Goal: Information Seeking & Learning: Learn about a topic

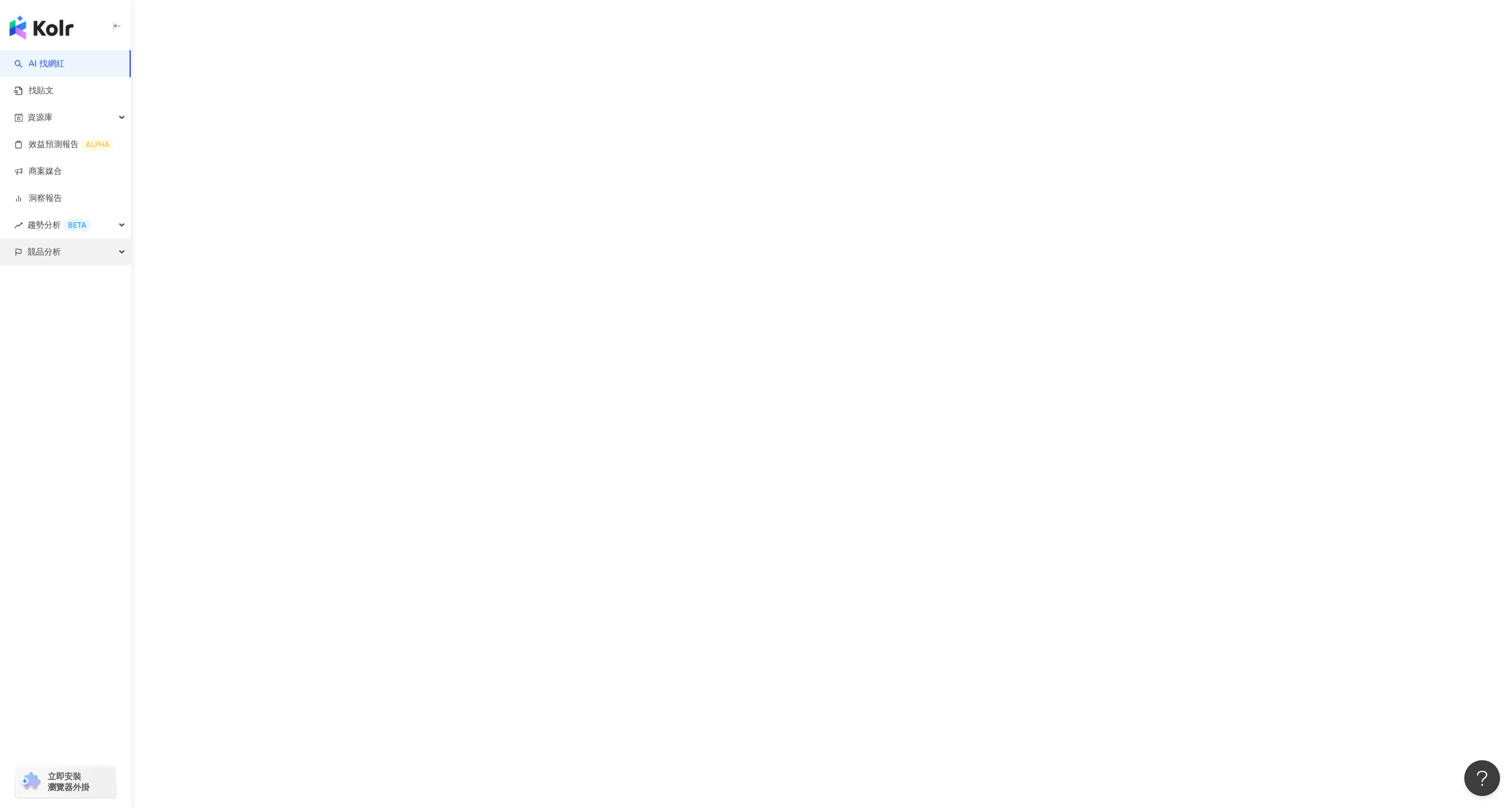
click at [108, 241] on div "競品分析" at bounding box center [66, 252] width 131 height 27
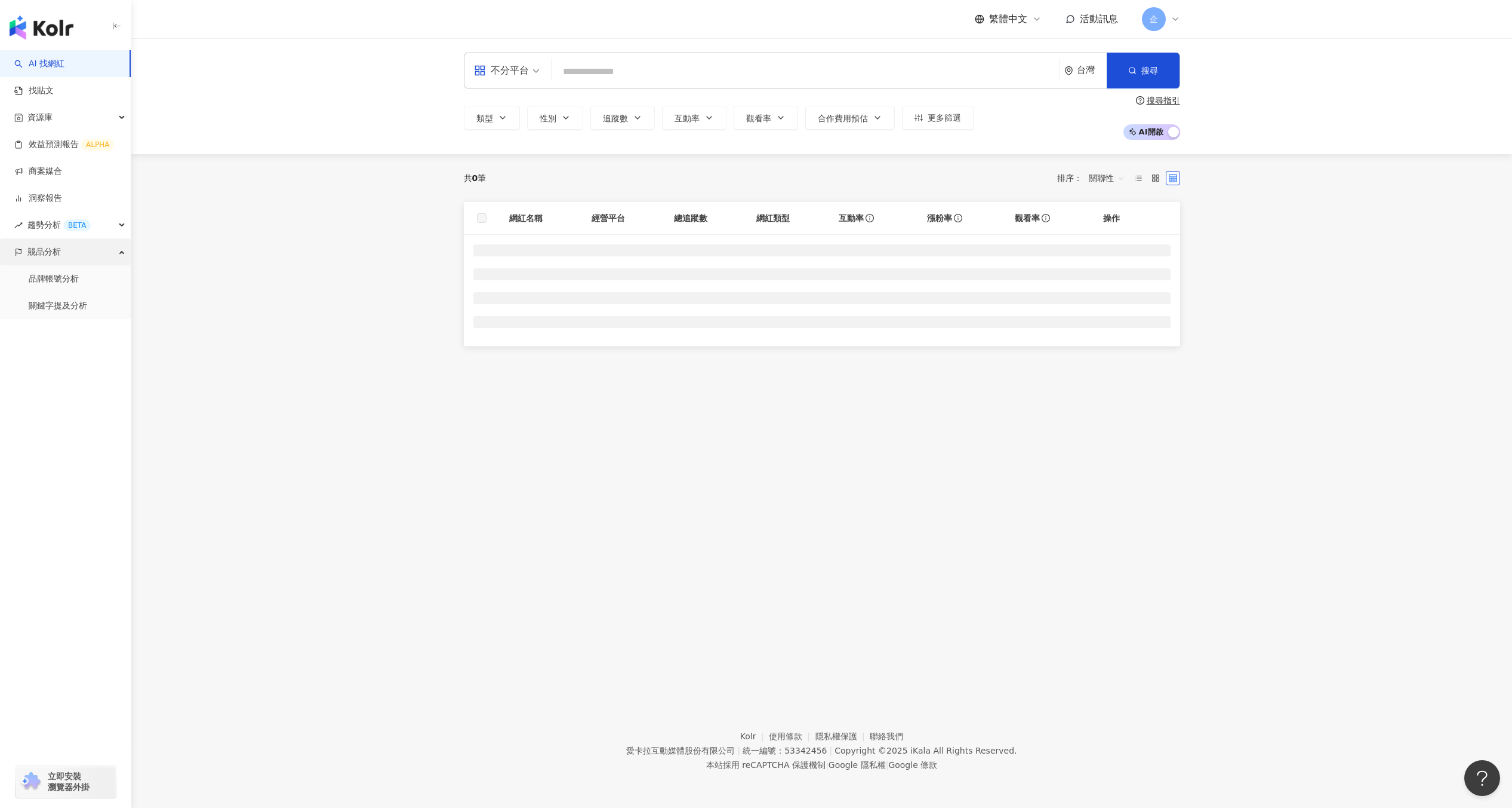
click at [103, 250] on div "競品分析" at bounding box center [66, 252] width 131 height 27
click at [105, 259] on div "競品分析" at bounding box center [66, 252] width 131 height 27
click at [79, 279] on link "品牌帳號分析" at bounding box center [54, 279] width 50 height 12
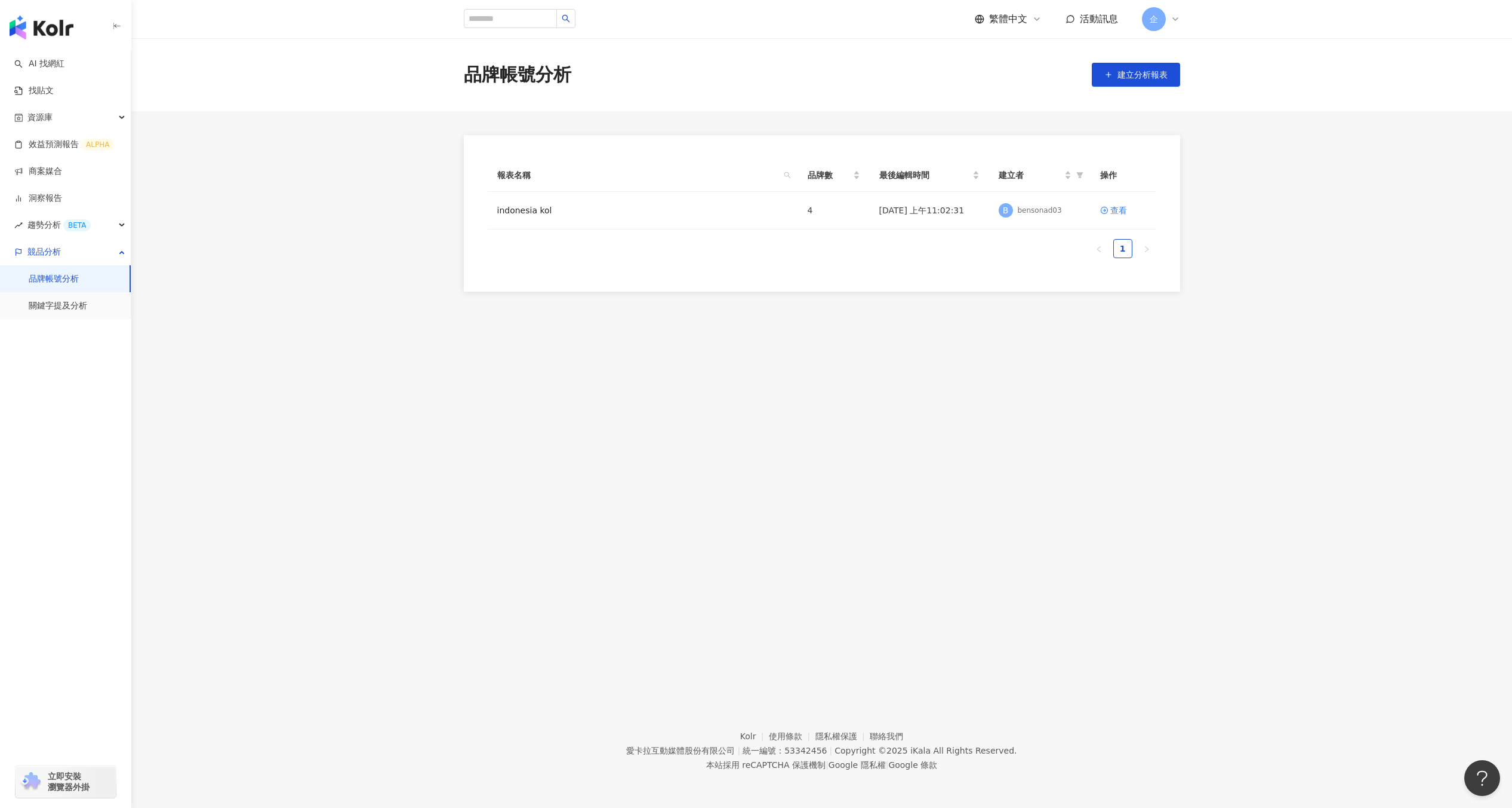
click at [1151, 19] on span "企" at bounding box center [1154, 19] width 9 height 13
click at [1184, 89] on link "工作區設定" at bounding box center [1186, 91] width 41 height 10
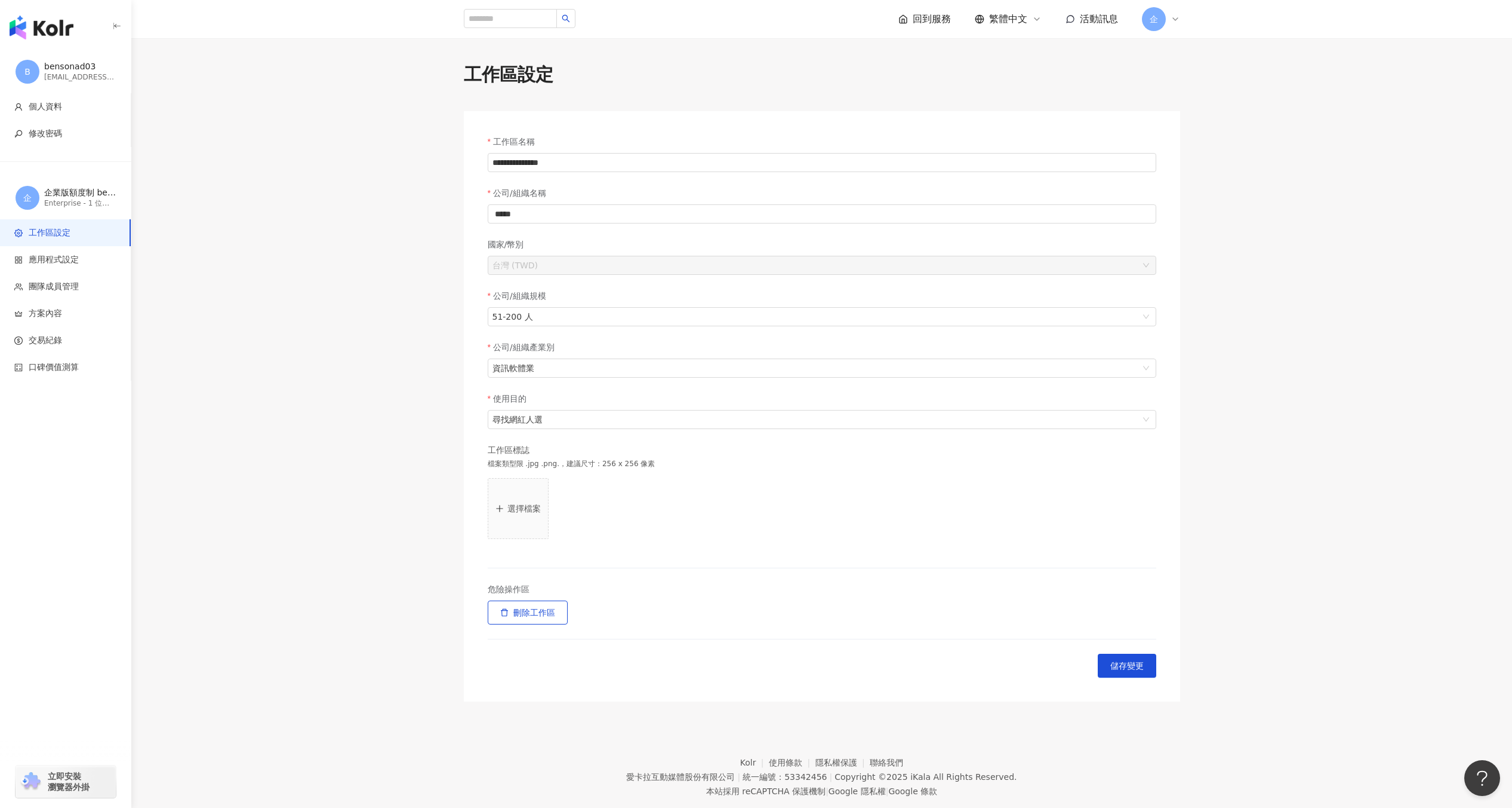
click at [1153, 23] on span "企" at bounding box center [1154, 19] width 9 height 13
click at [1173, 160] on span "切換工作區" at bounding box center [1186, 163] width 41 height 10
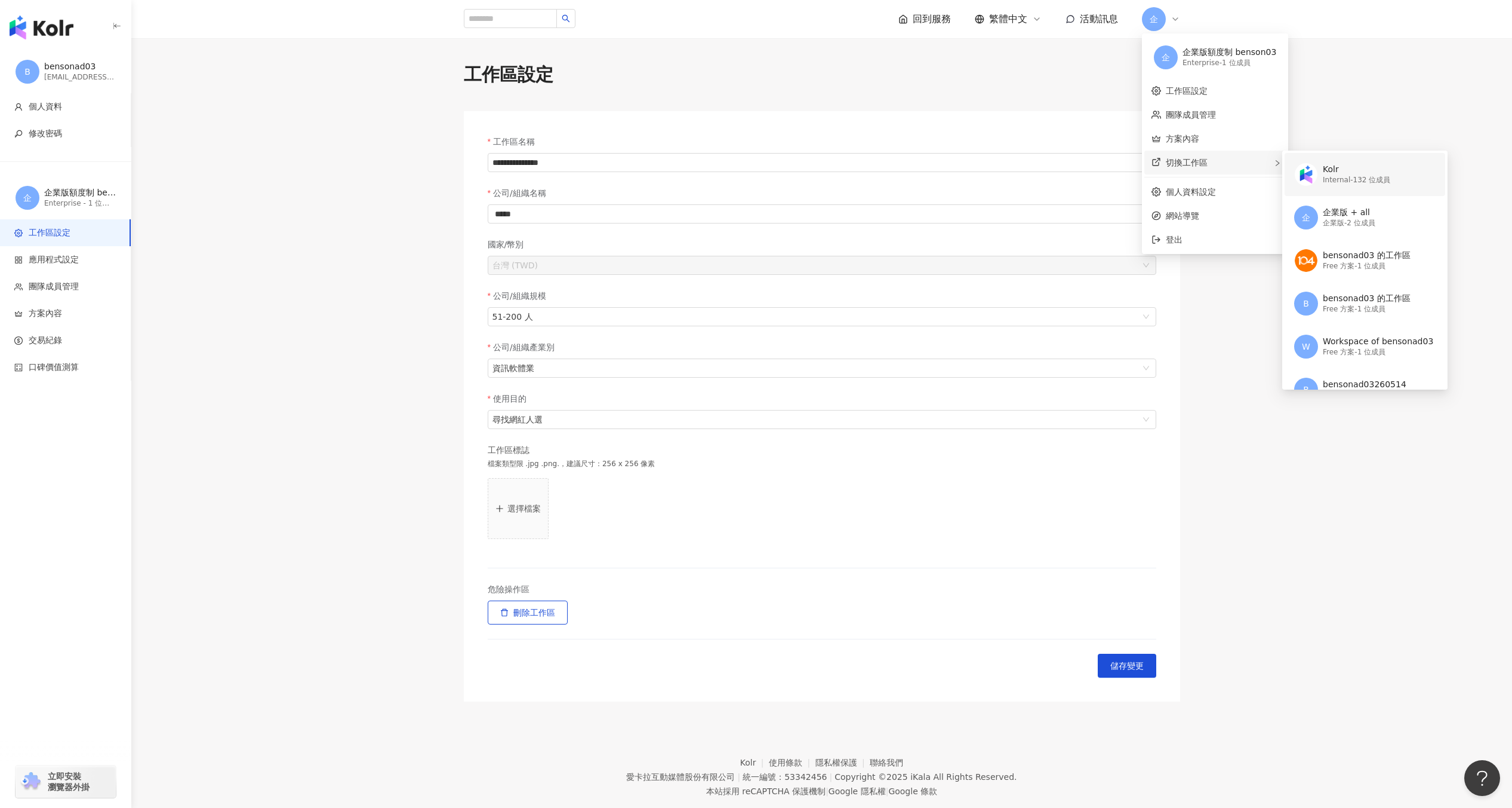
click at [1353, 175] on div "Internal - 132 位成員" at bounding box center [1357, 180] width 67 height 11
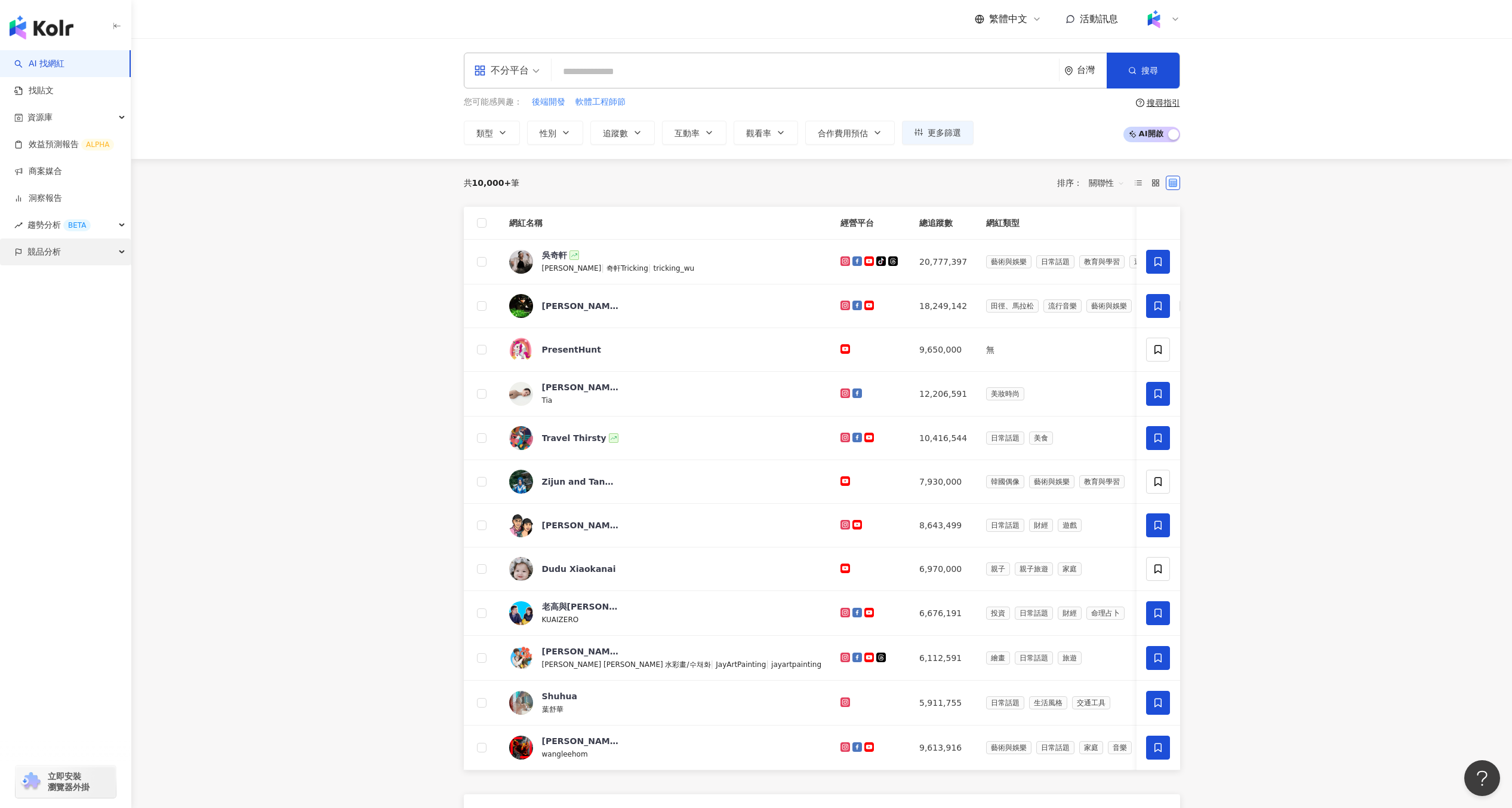
click at [126, 247] on div "競品分析" at bounding box center [66, 252] width 131 height 27
click at [57, 282] on link "品牌帳號分析" at bounding box center [54, 279] width 50 height 12
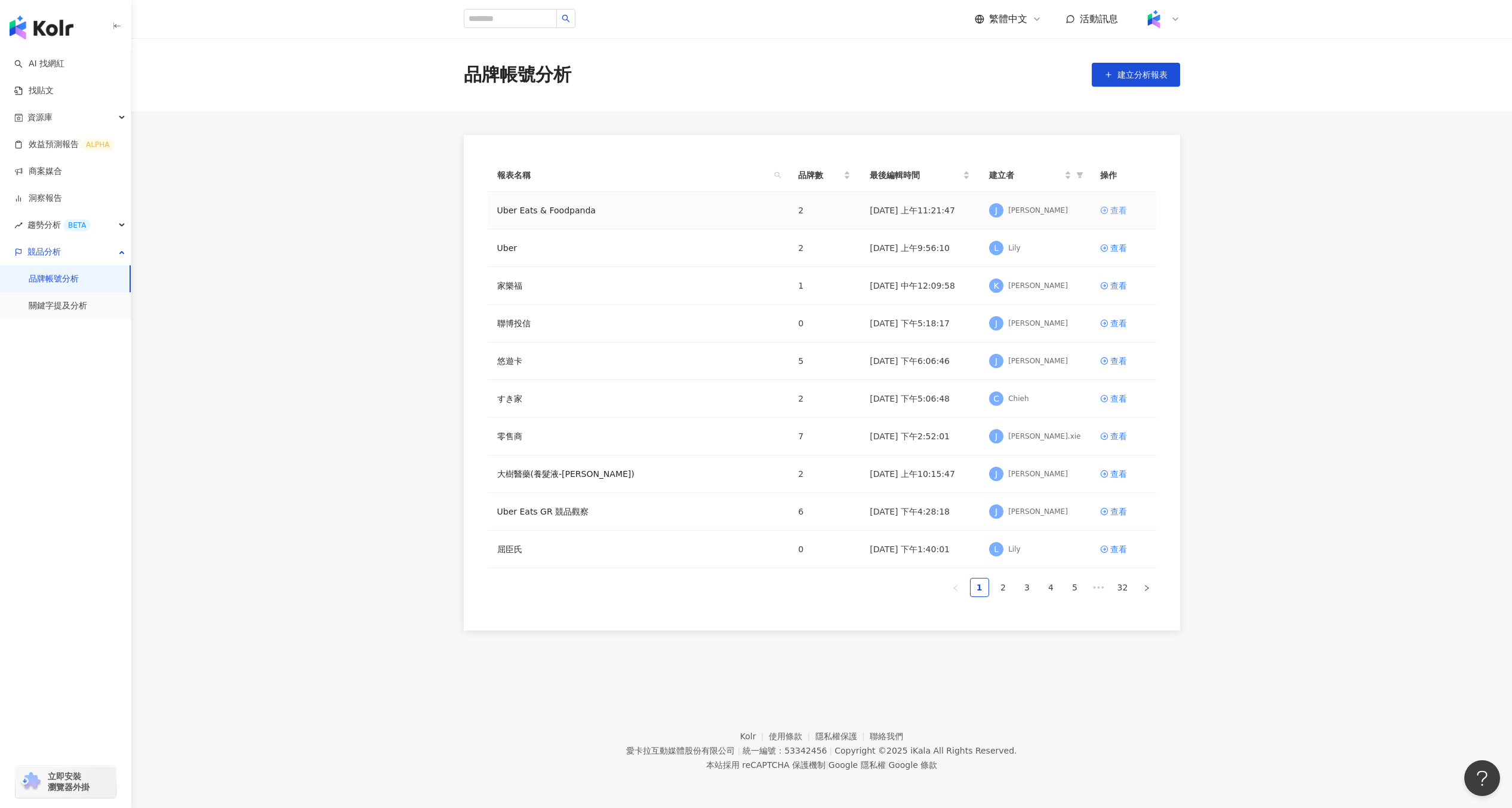
click at [1118, 203] on div "查看" at bounding box center [1118, 210] width 16 height 13
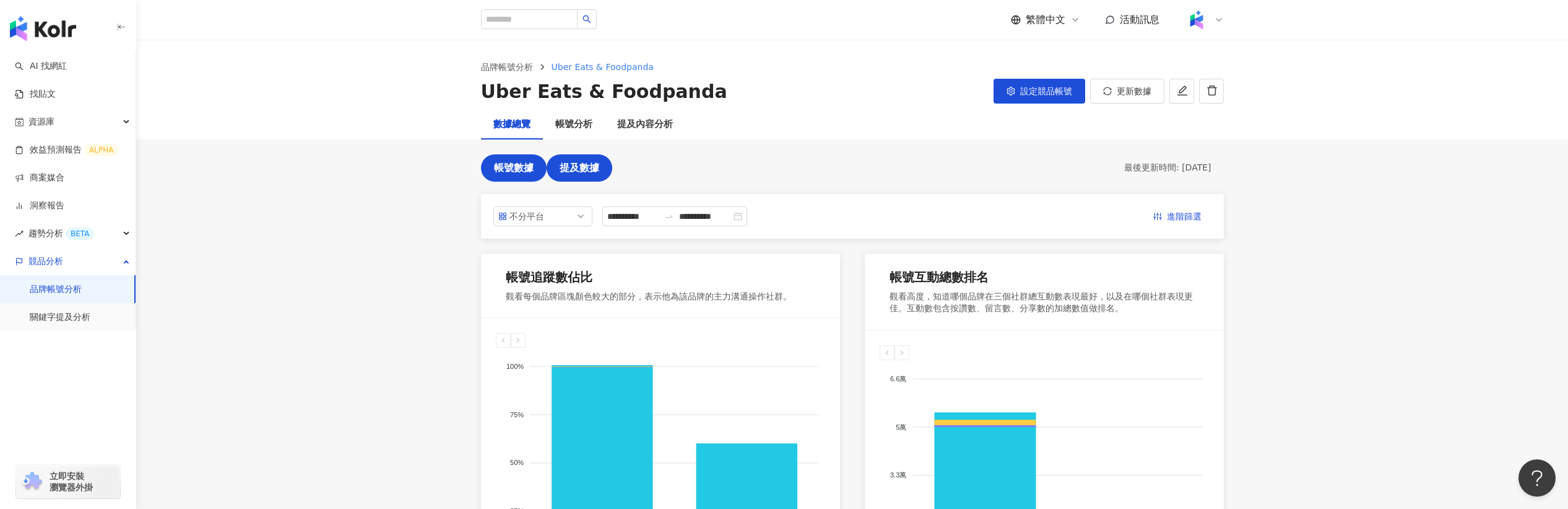
drag, startPoint x: 817, startPoint y: 219, endPoint x: 587, endPoint y: 171, distance: 235.0
click at [587, 171] on span "提及數據" at bounding box center [580, 167] width 40 height 11
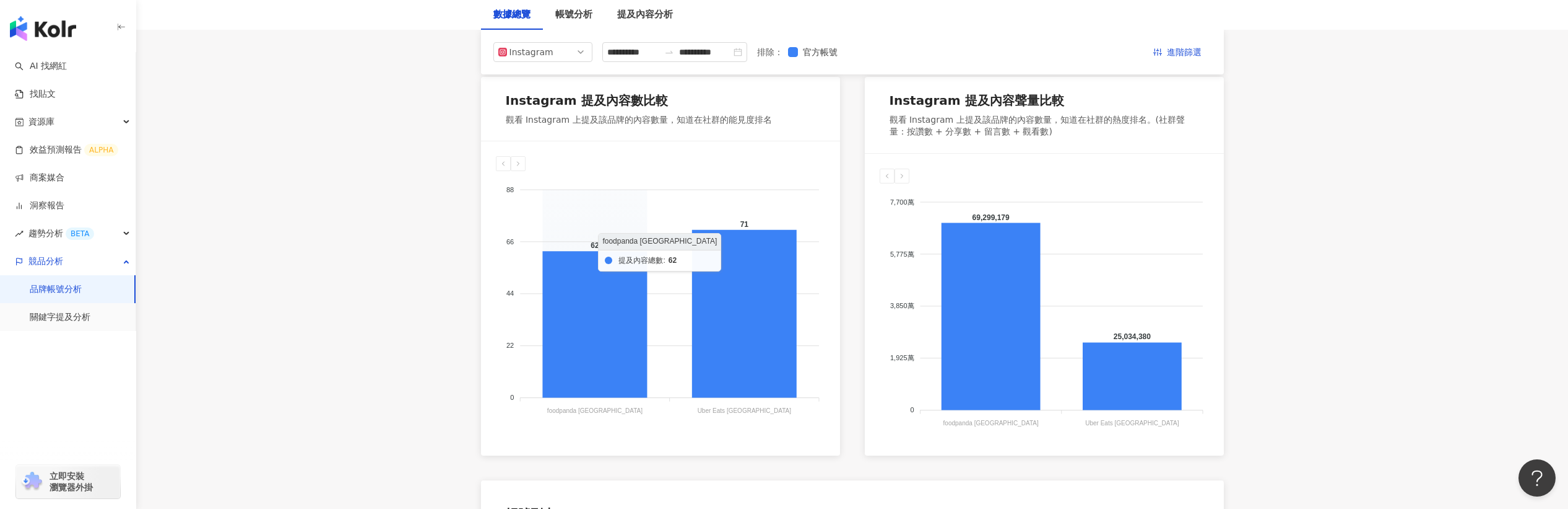
scroll to position [160, 0]
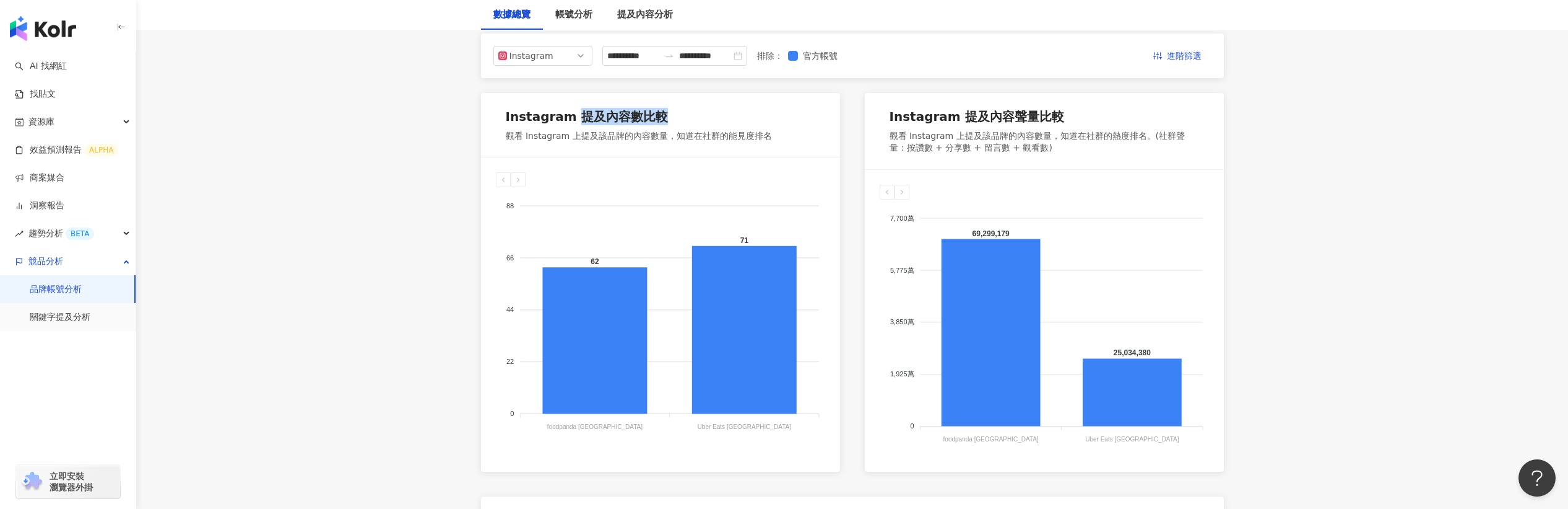
drag, startPoint x: 666, startPoint y: 108, endPoint x: 571, endPoint y: 120, distance: 95.8
click at [571, 120] on div "Instagram 提及內容數比較" at bounding box center [639, 119] width 266 height 22
copy div "提及內容數比較"
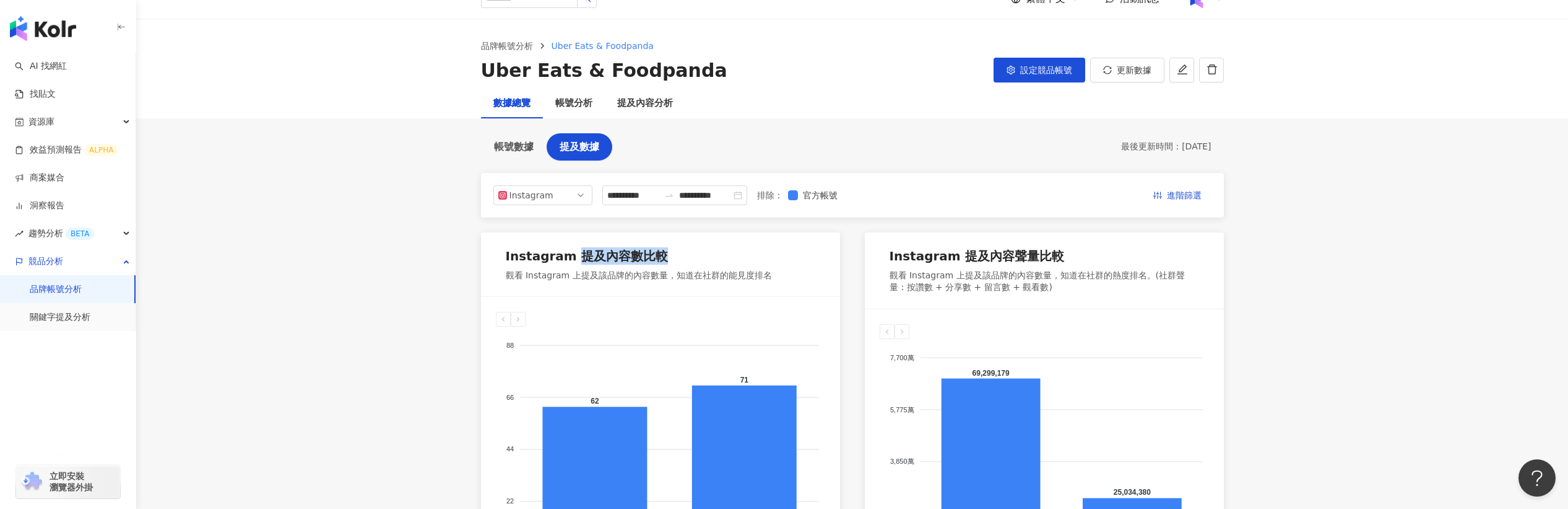
scroll to position [0, 0]
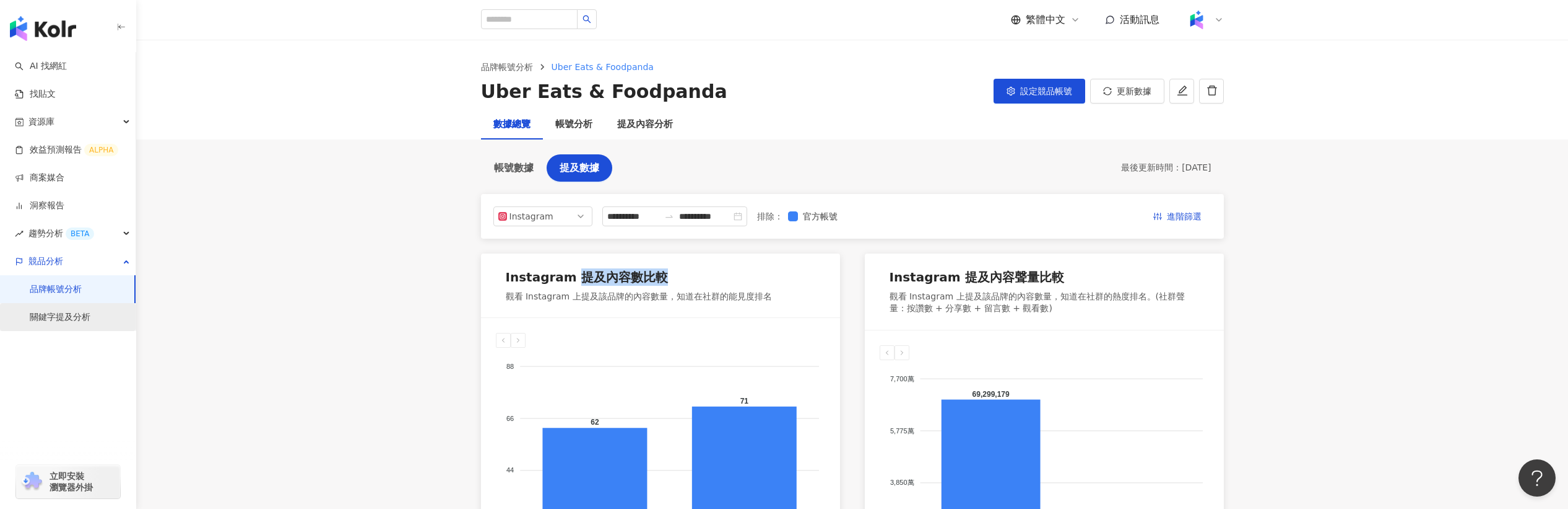
click at [90, 321] on link "關鍵字提及分析" at bounding box center [60, 317] width 61 height 12
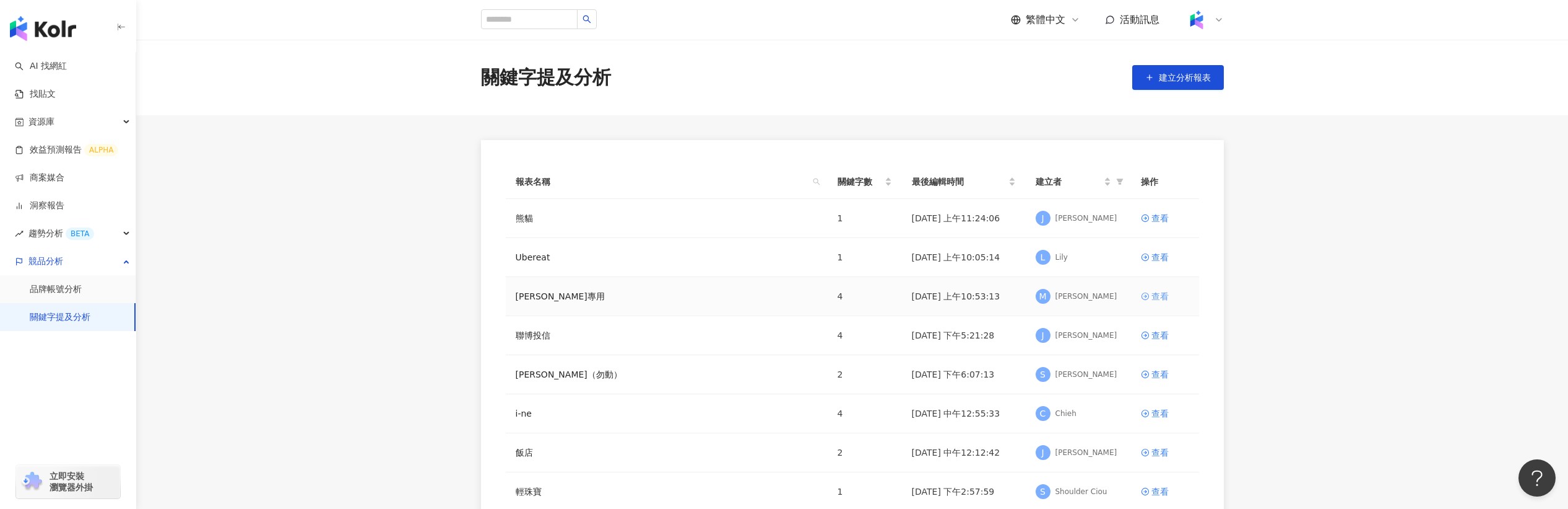
click at [1167, 298] on div "查看" at bounding box center [1159, 296] width 17 height 14
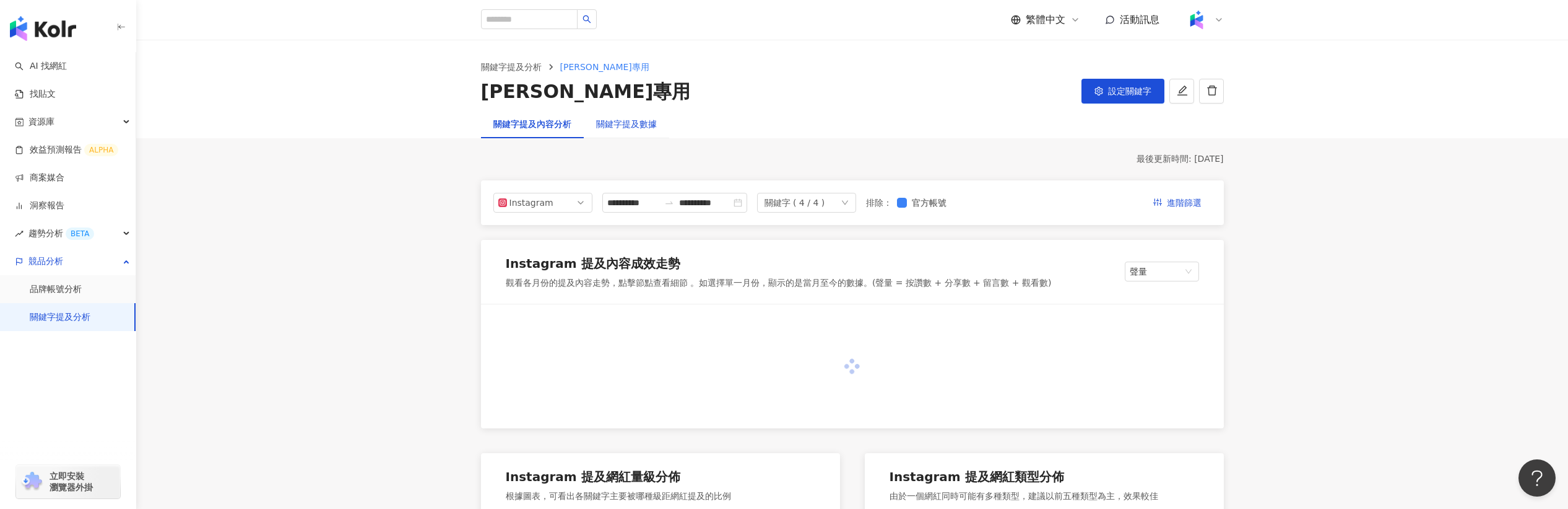
click at [624, 127] on div "關鍵字提及數據" at bounding box center [627, 124] width 61 height 14
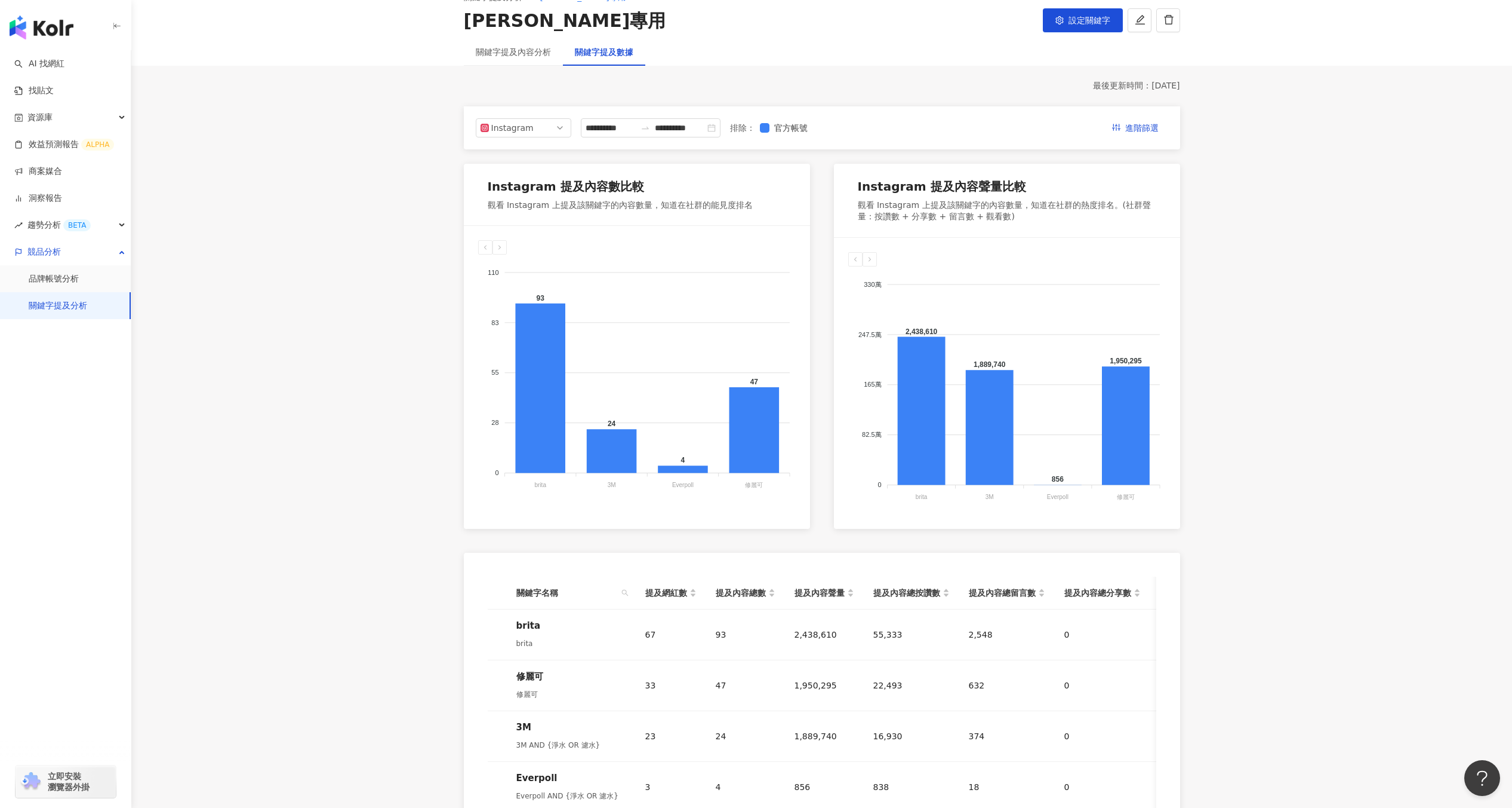
scroll to position [9, 0]
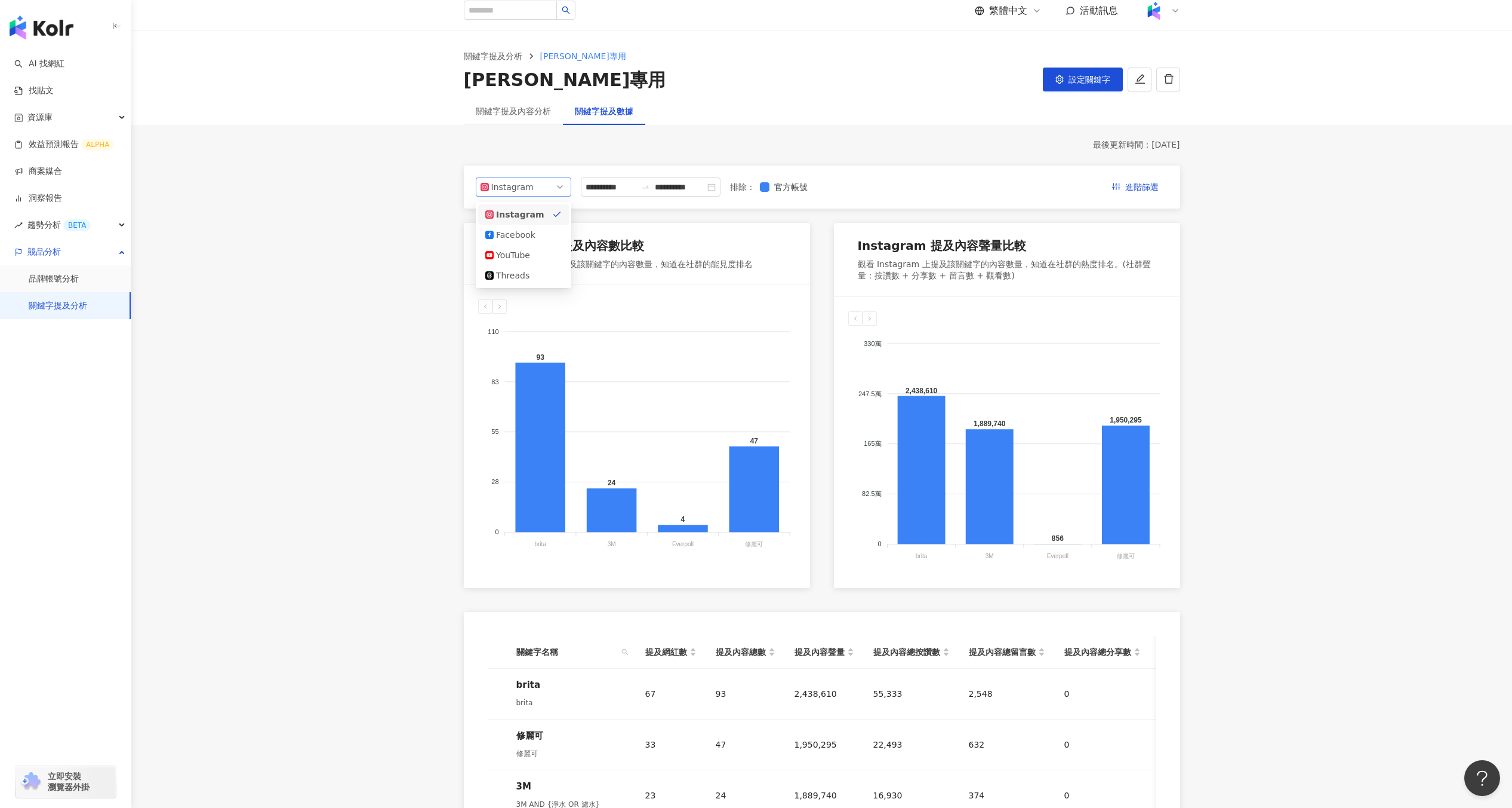
click at [554, 191] on span "Instagram" at bounding box center [523, 187] width 86 height 18
click at [824, 229] on div "Instagram 提及內容數比較 觀看 Instagram 上提及該關鍵字的內容數量，知道在社群的能見度排名 110 110 83 83 55 55 28 …" at bounding box center [821, 405] width 716 height 364
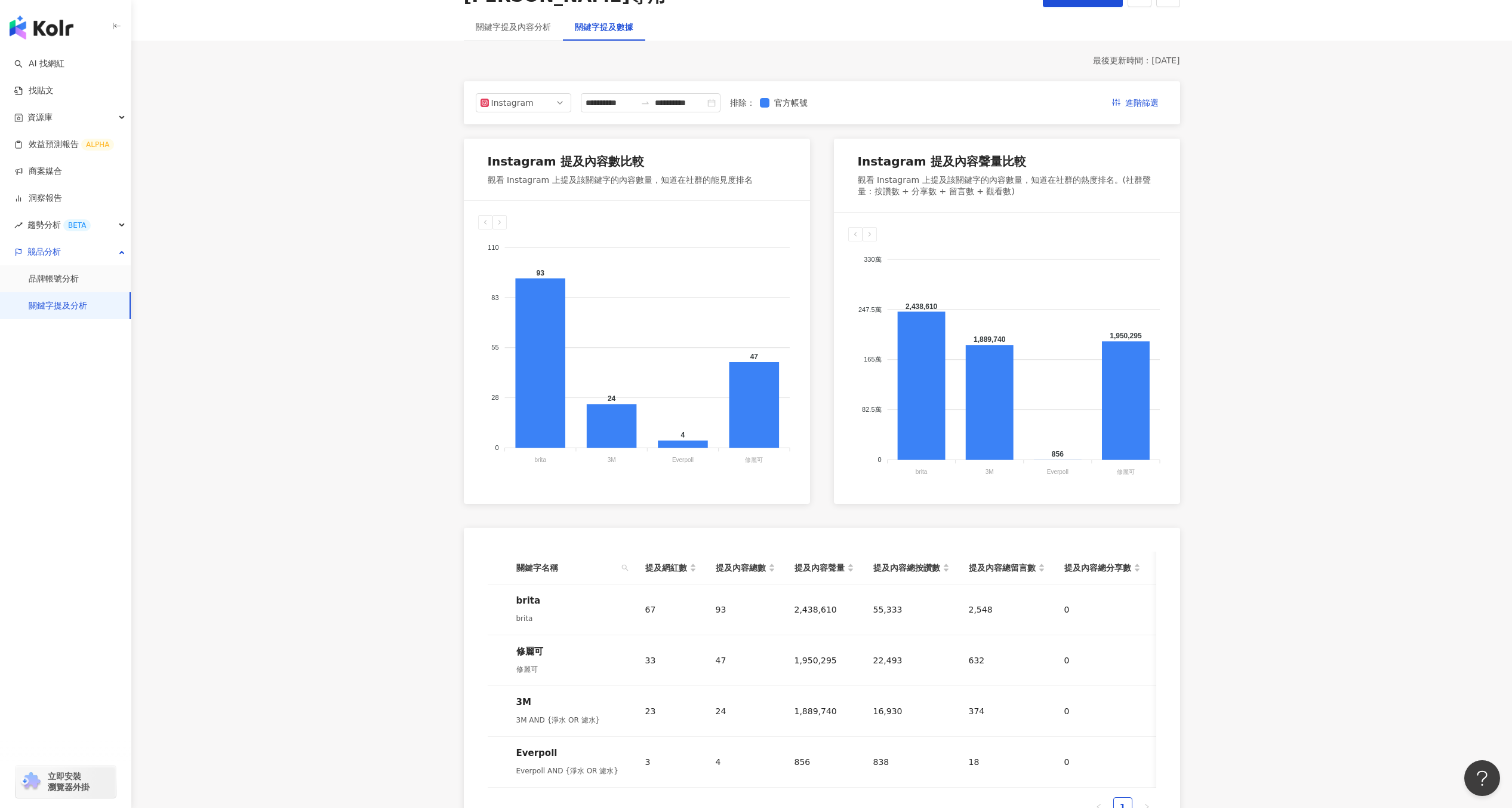
scroll to position [108, 0]
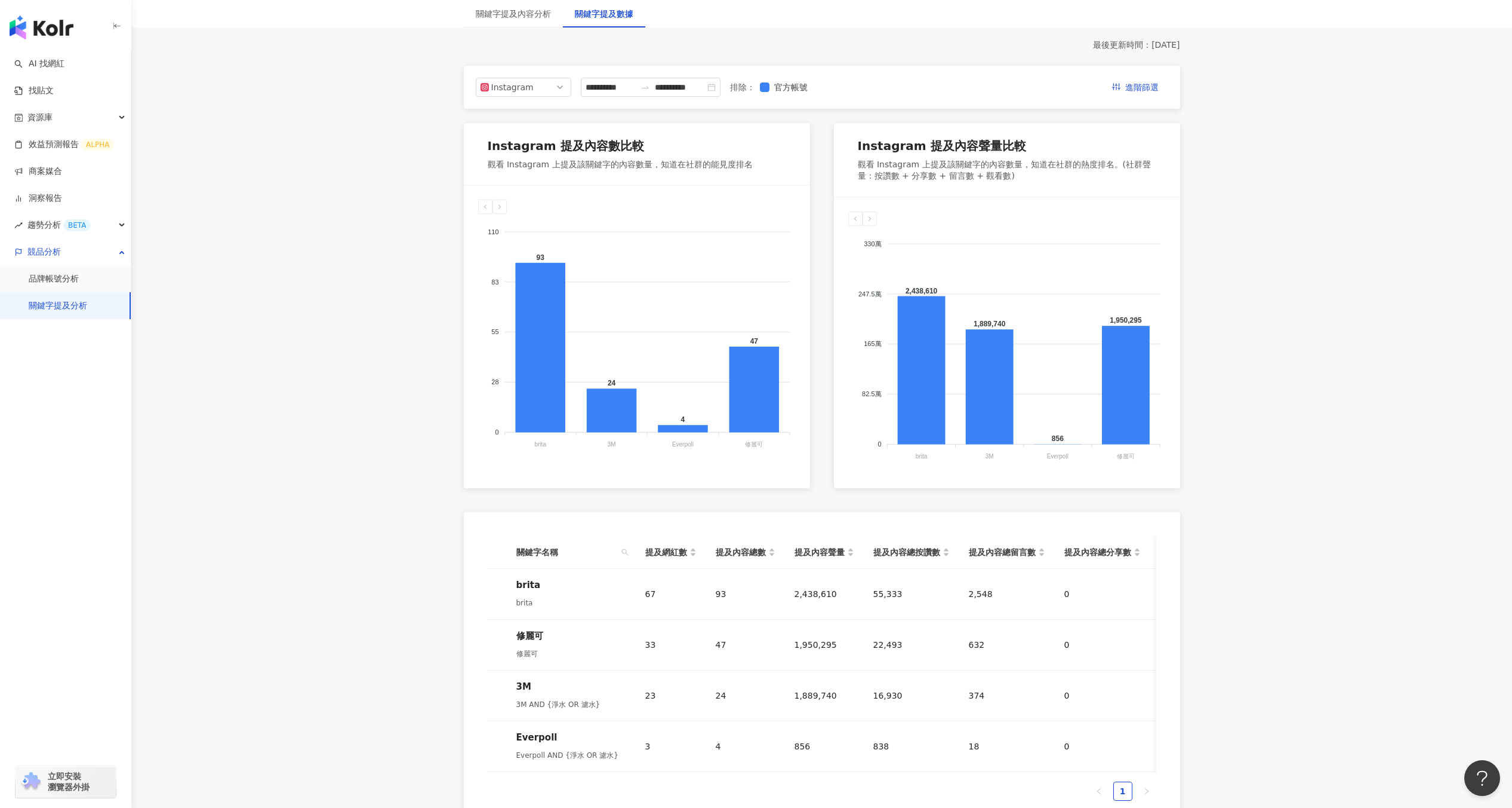
click at [511, 71] on div "**********" at bounding box center [821, 87] width 716 height 43
click at [511, 81] on div "Instagram" at bounding box center [511, 87] width 39 height 18
click at [383, 258] on main "**********" at bounding box center [821, 406] width 1381 height 951
click at [828, 57] on div "**********" at bounding box center [821, 460] width 716 height 842
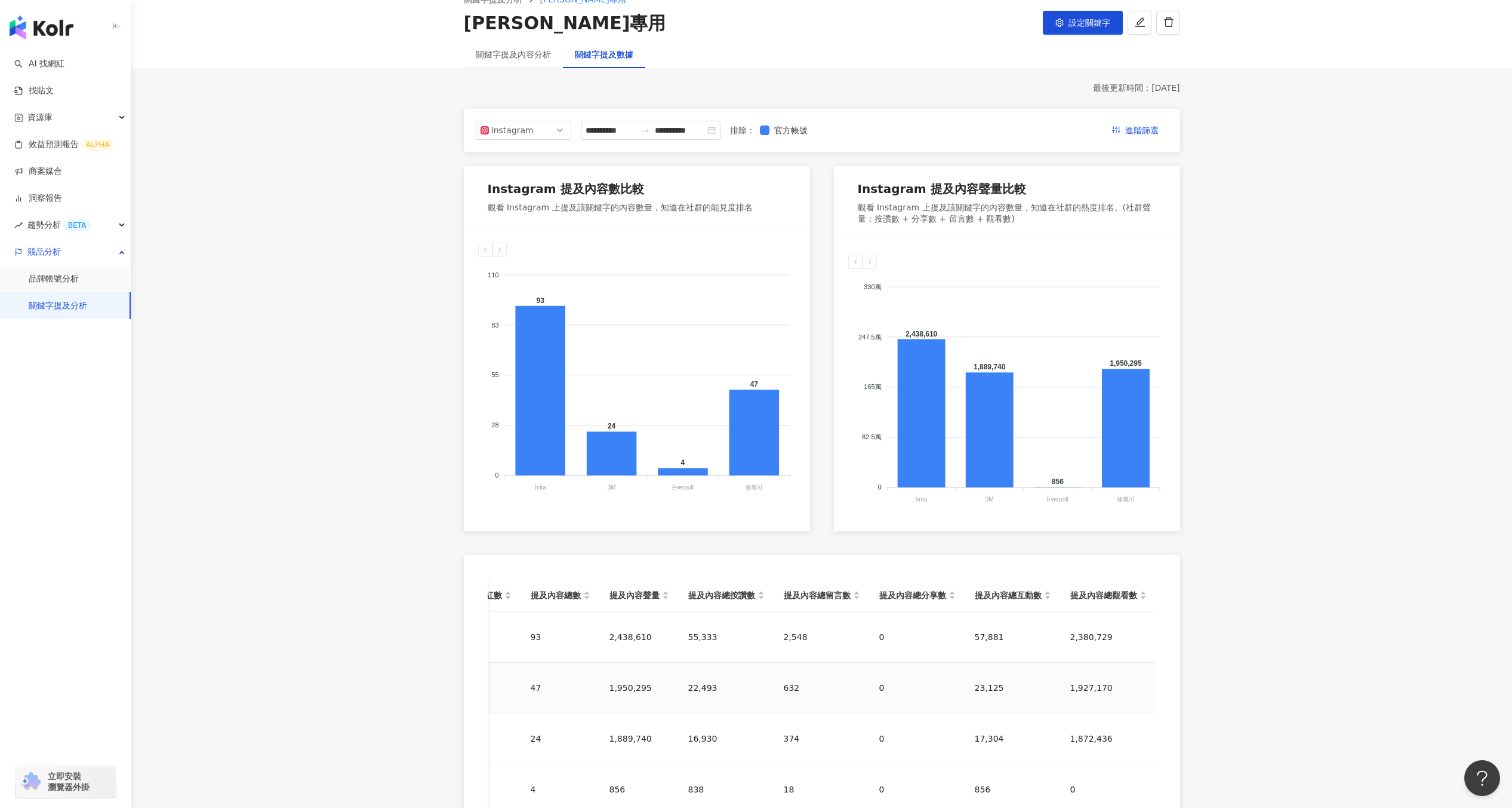
scroll to position [0, 0]
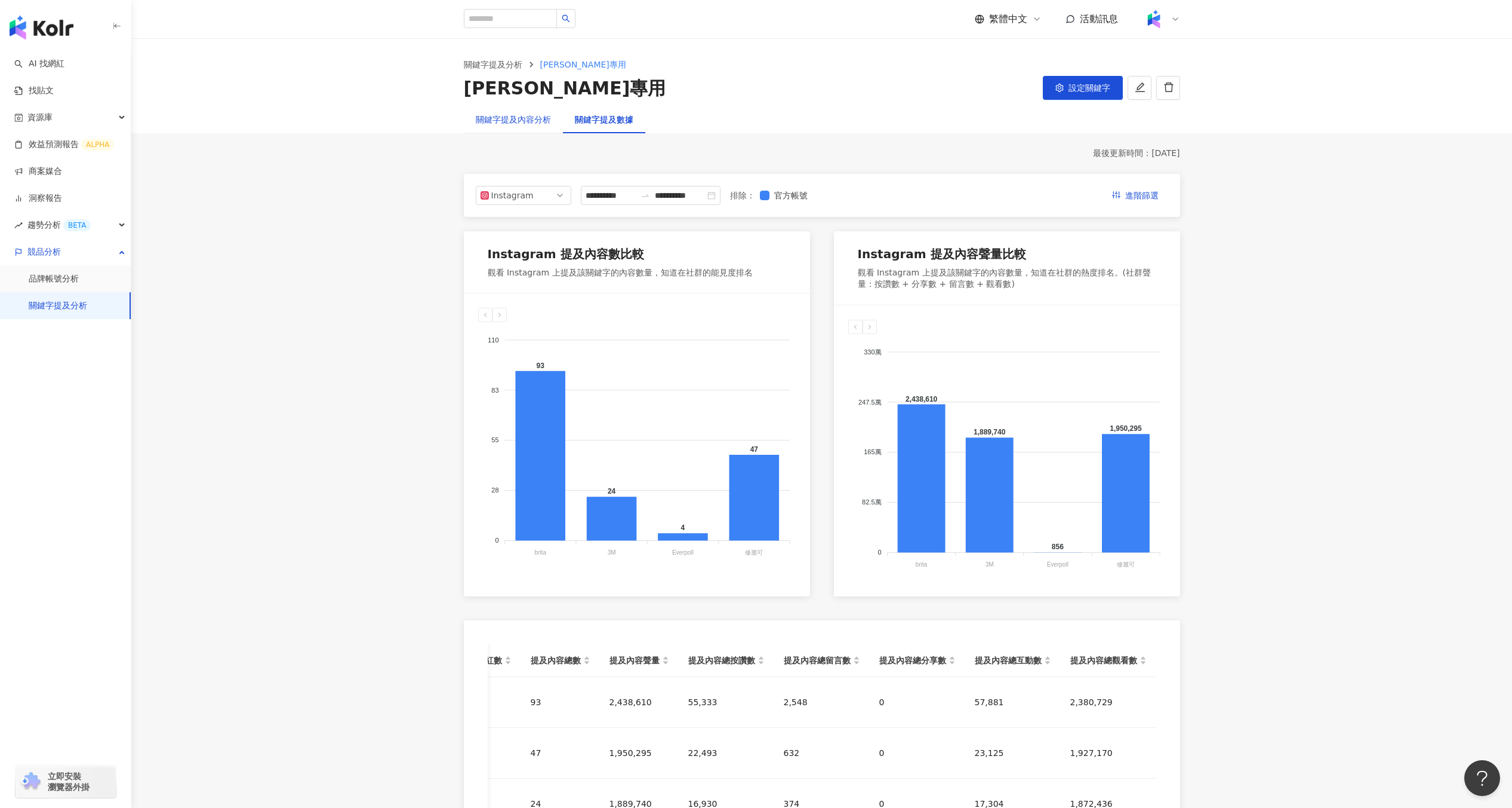
click at [503, 121] on div "關鍵字提及內容分析" at bounding box center [514, 120] width 75 height 13
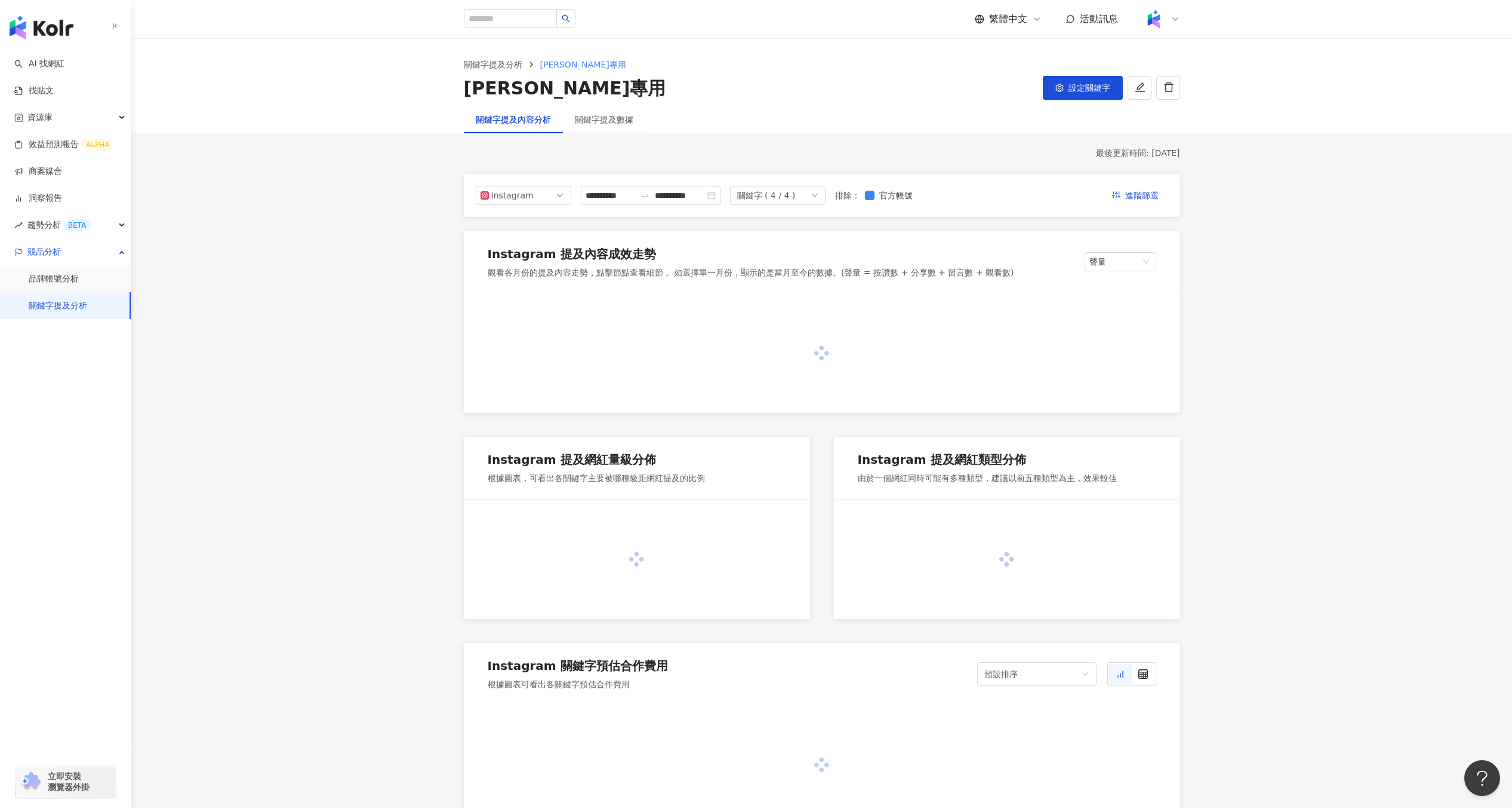
click at [504, 184] on div "**********" at bounding box center [821, 195] width 716 height 43
click at [501, 191] on div "Instagram" at bounding box center [511, 195] width 39 height 18
click at [79, 273] on link "品牌帳號分析" at bounding box center [54, 279] width 50 height 12
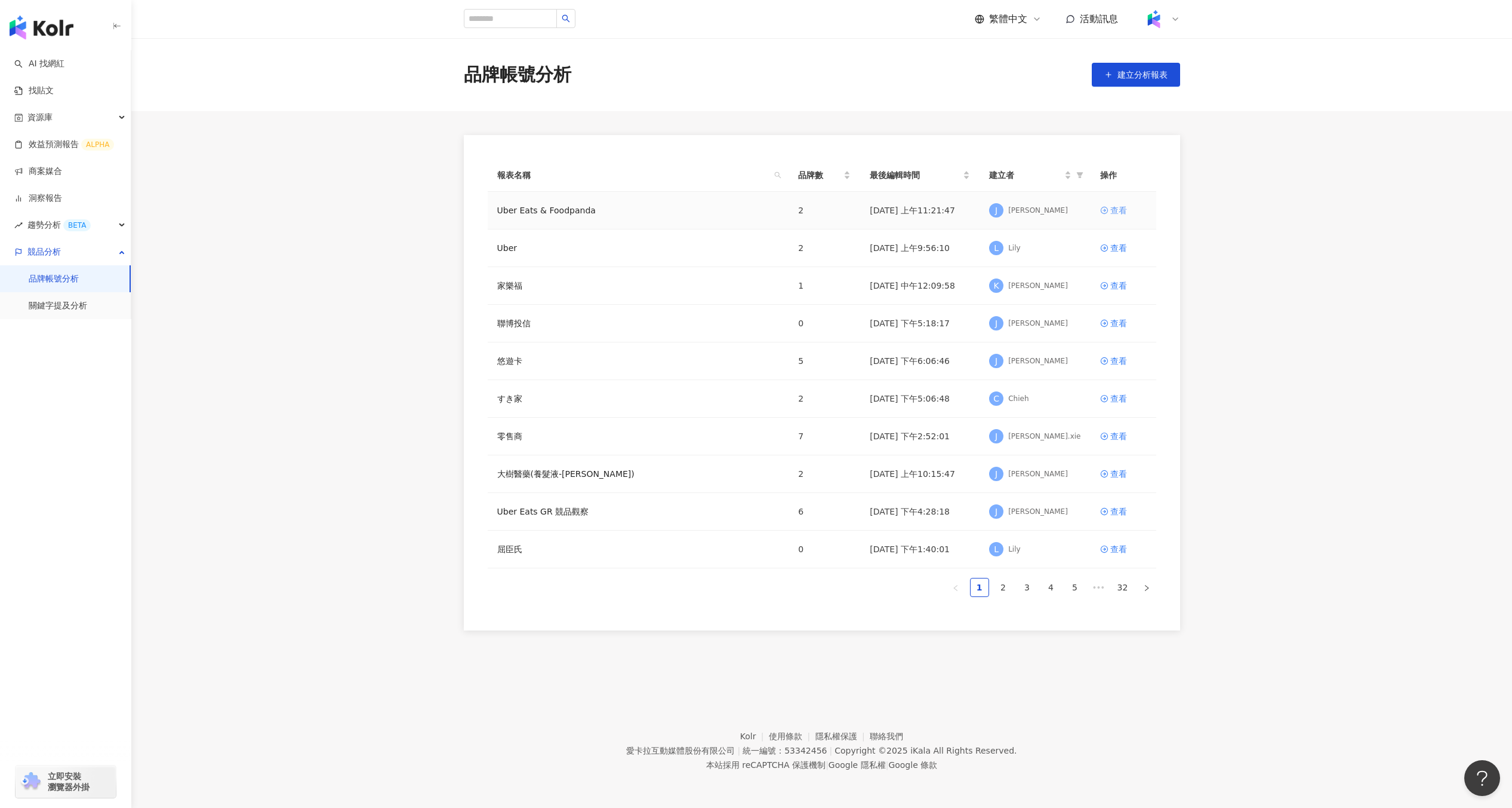
click at [1119, 203] on div "查看" at bounding box center [1118, 210] width 16 height 13
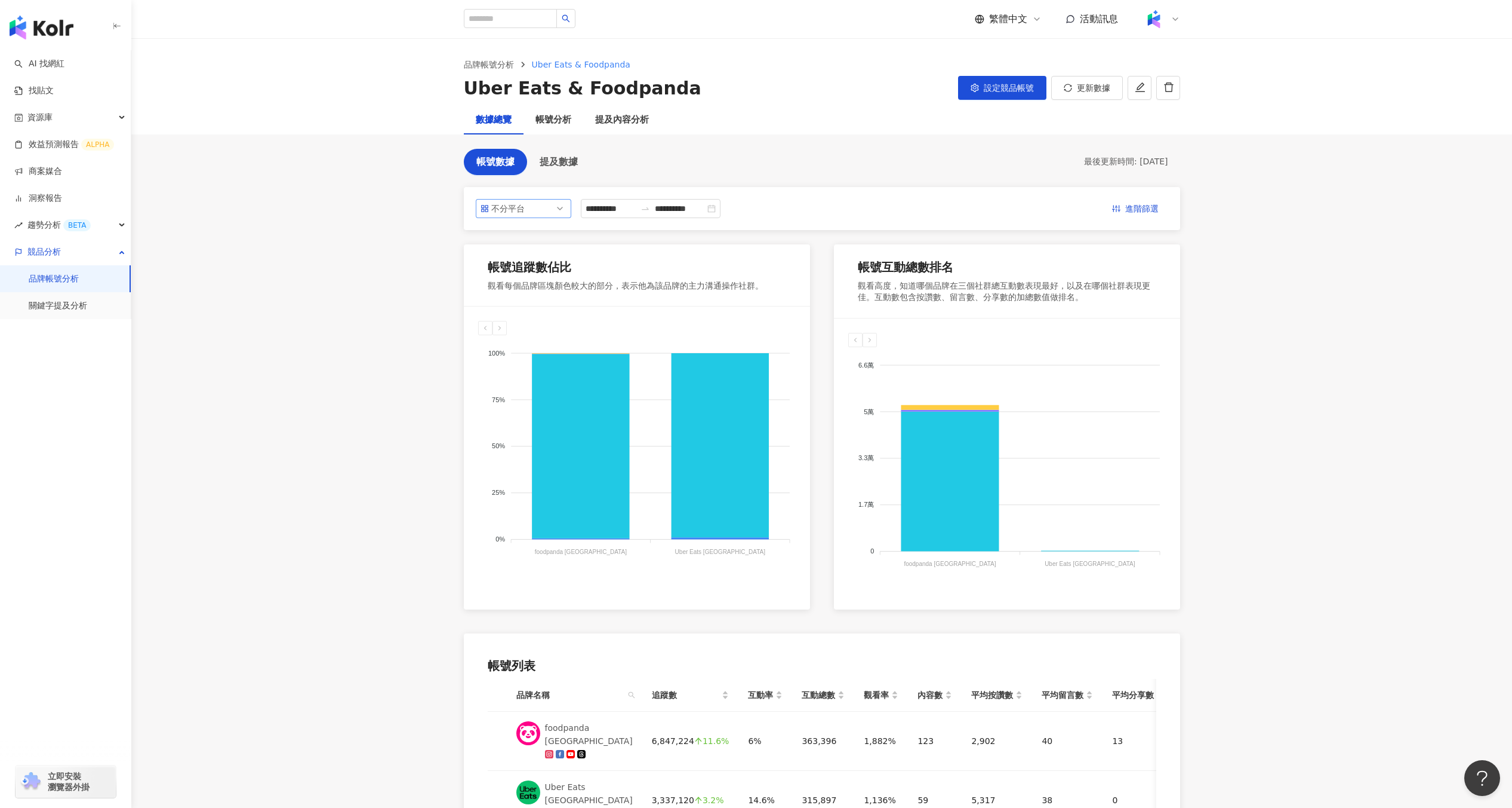
click at [553, 208] on span "不分平台" at bounding box center [523, 208] width 86 height 18
click at [535, 248] on div "Instagram" at bounding box center [523, 256] width 91 height 20
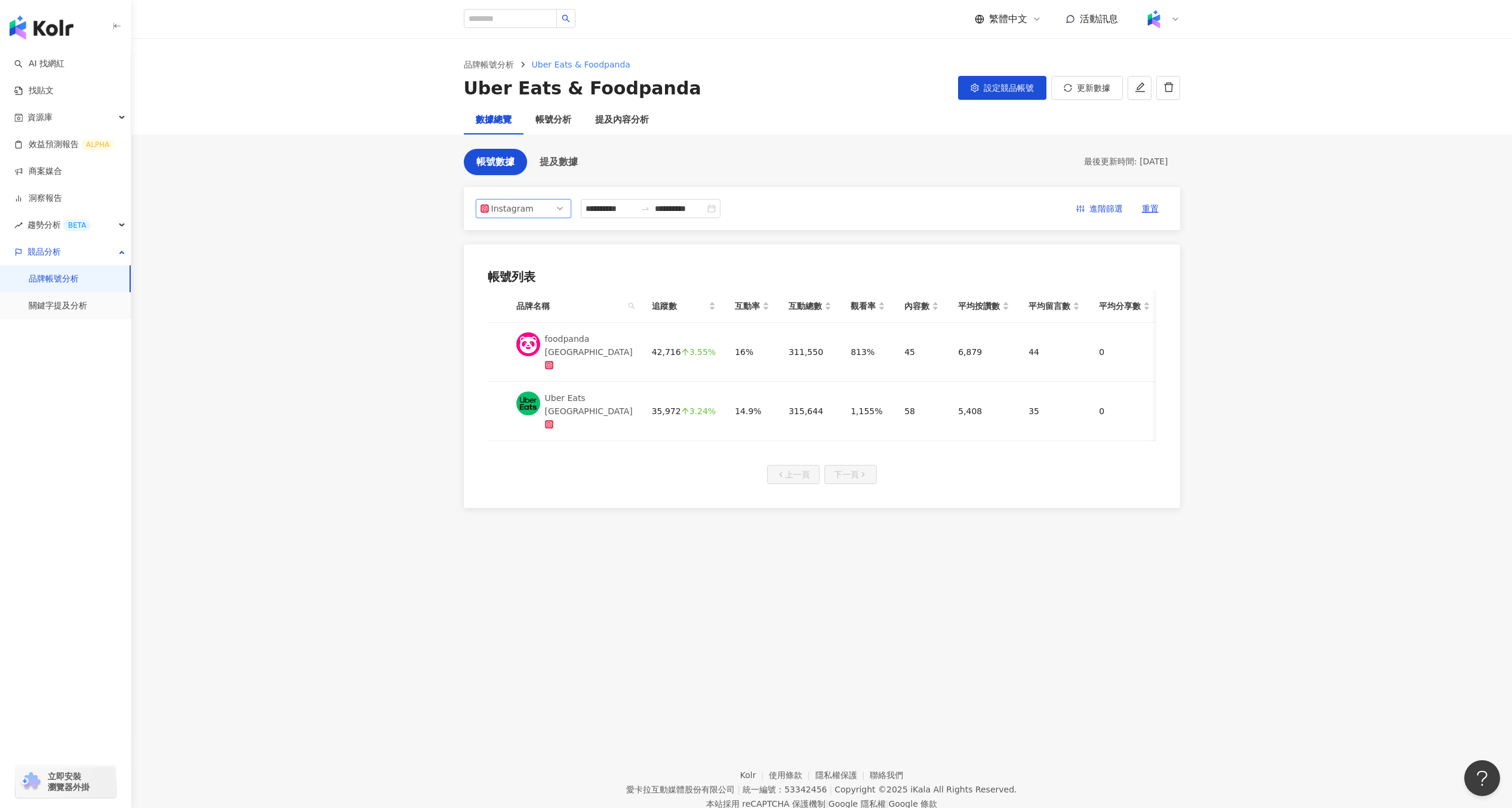
click at [537, 209] on span "Instagram" at bounding box center [523, 208] width 86 height 18
click at [526, 271] on div "Facebook" at bounding box center [516, 277] width 39 height 13
click at [79, 283] on link "品牌帳號分析" at bounding box center [54, 279] width 50 height 12
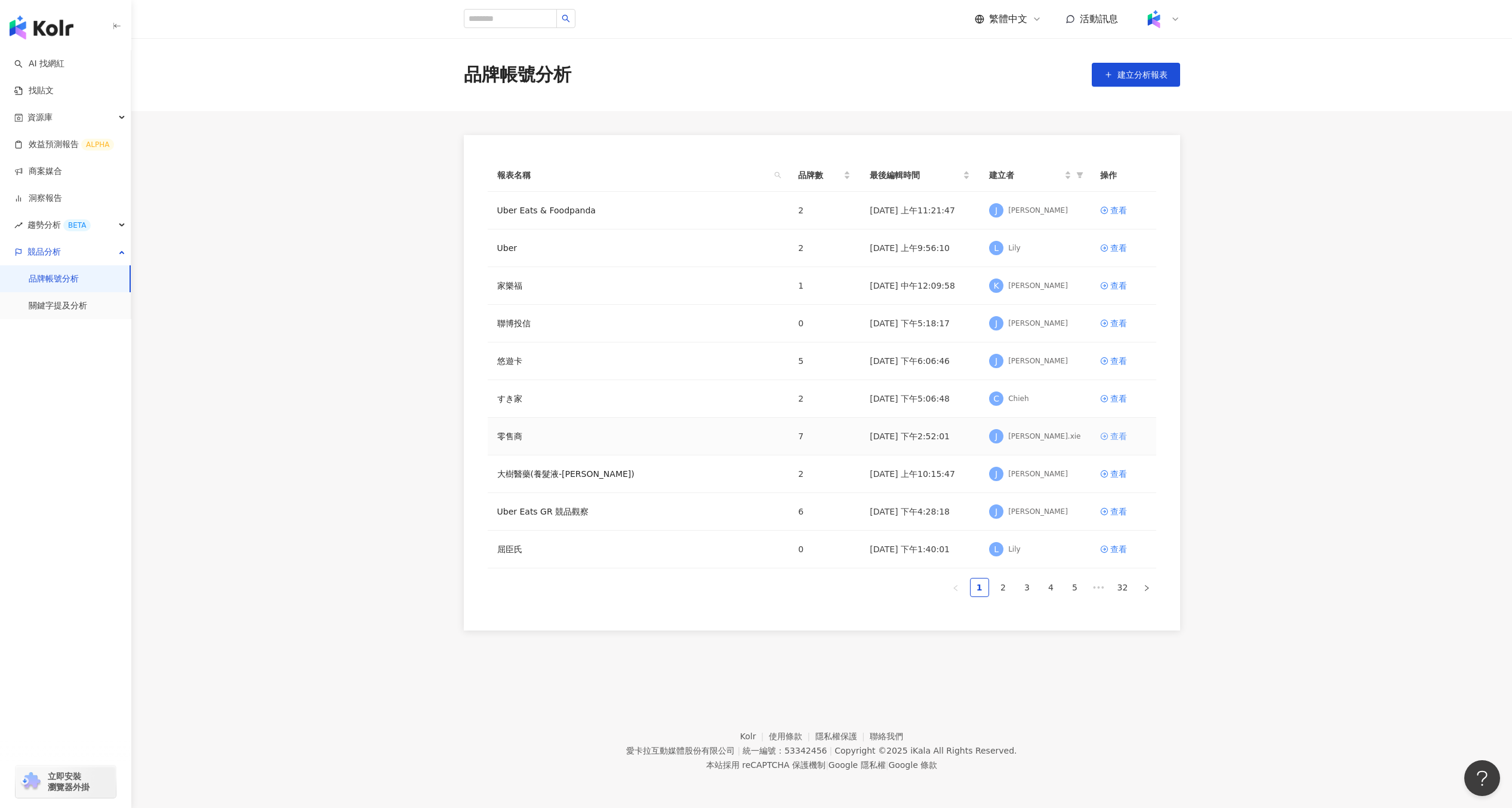
click at [1121, 441] on div "查看" at bounding box center [1118, 436] width 16 height 13
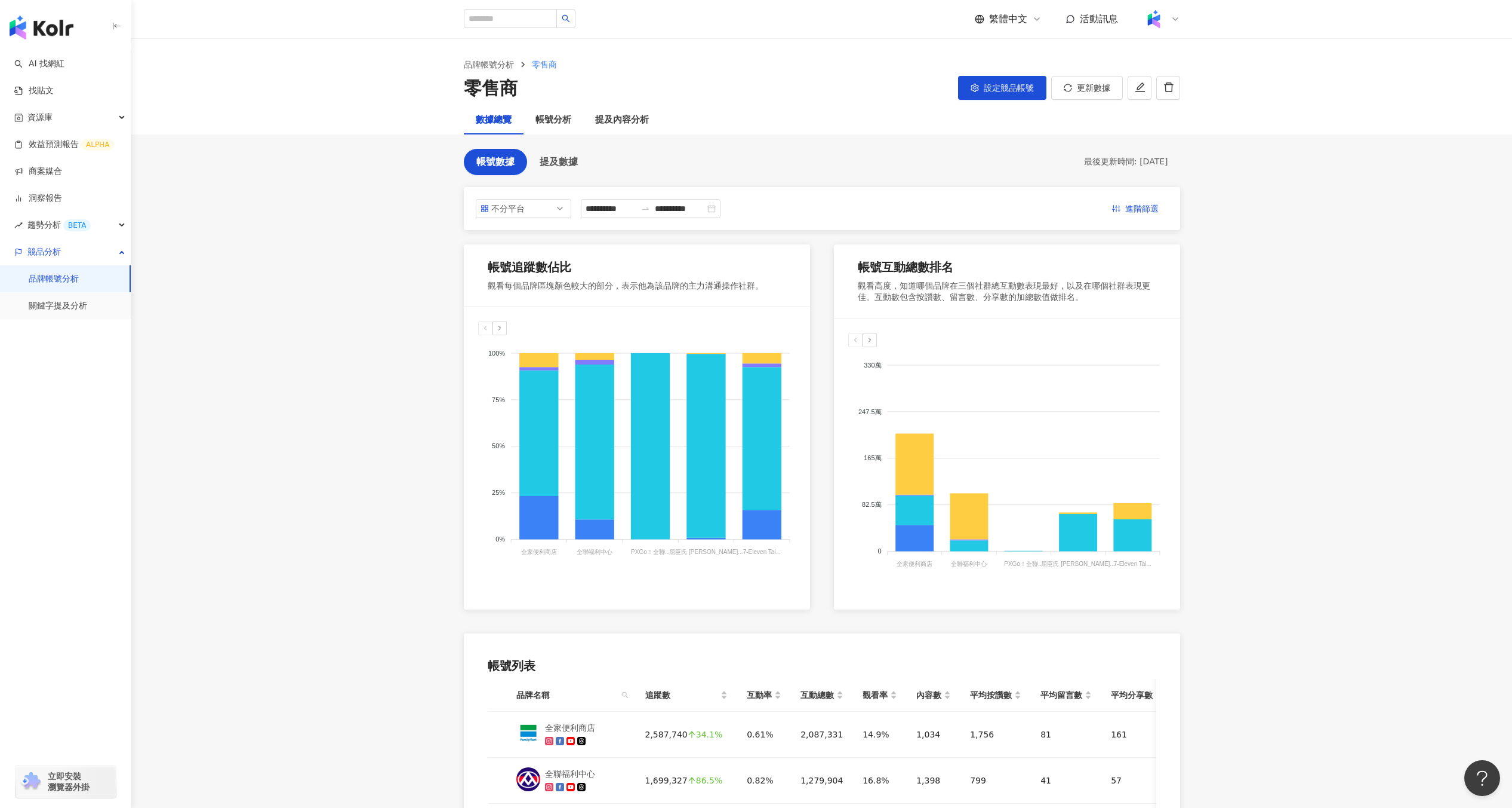
click at [428, 477] on main "**********" at bounding box center [821, 576] width 1381 height 1074
drag, startPoint x: 573, startPoint y: 269, endPoint x: 483, endPoint y: 269, distance: 90.0
click at [483, 269] on div "帳號追蹤數佔比 觀看每個品牌區塊顏色較大的部分，表示他為該品牌的主力溝通操作社群。" at bounding box center [636, 275] width 346 height 62
copy div "帳號追蹤數佔比"
click at [391, 404] on main "**********" at bounding box center [821, 576] width 1381 height 1074
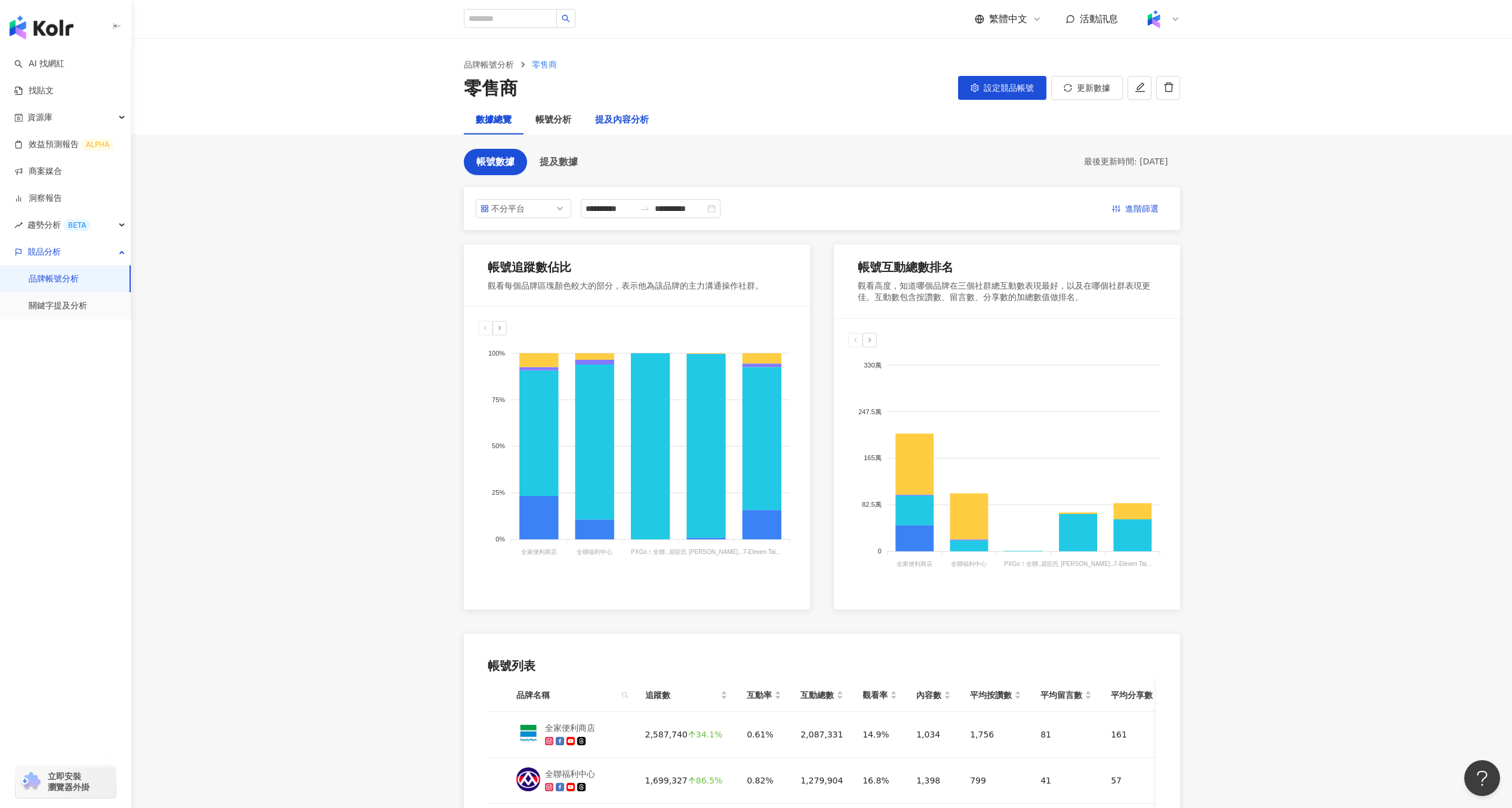
click at [612, 125] on div "提及內容分析" at bounding box center [623, 120] width 54 height 14
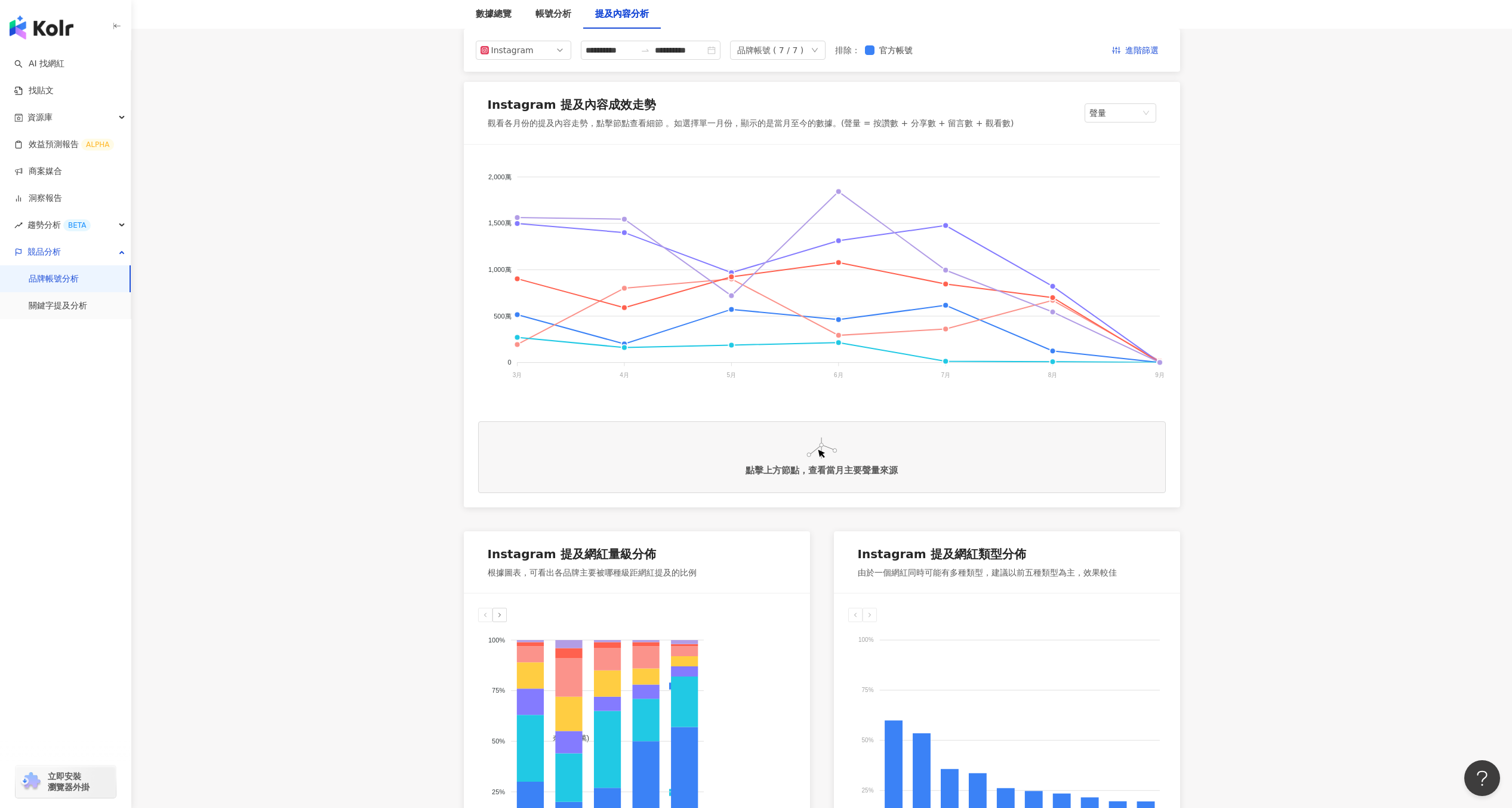
scroll to position [175, 0]
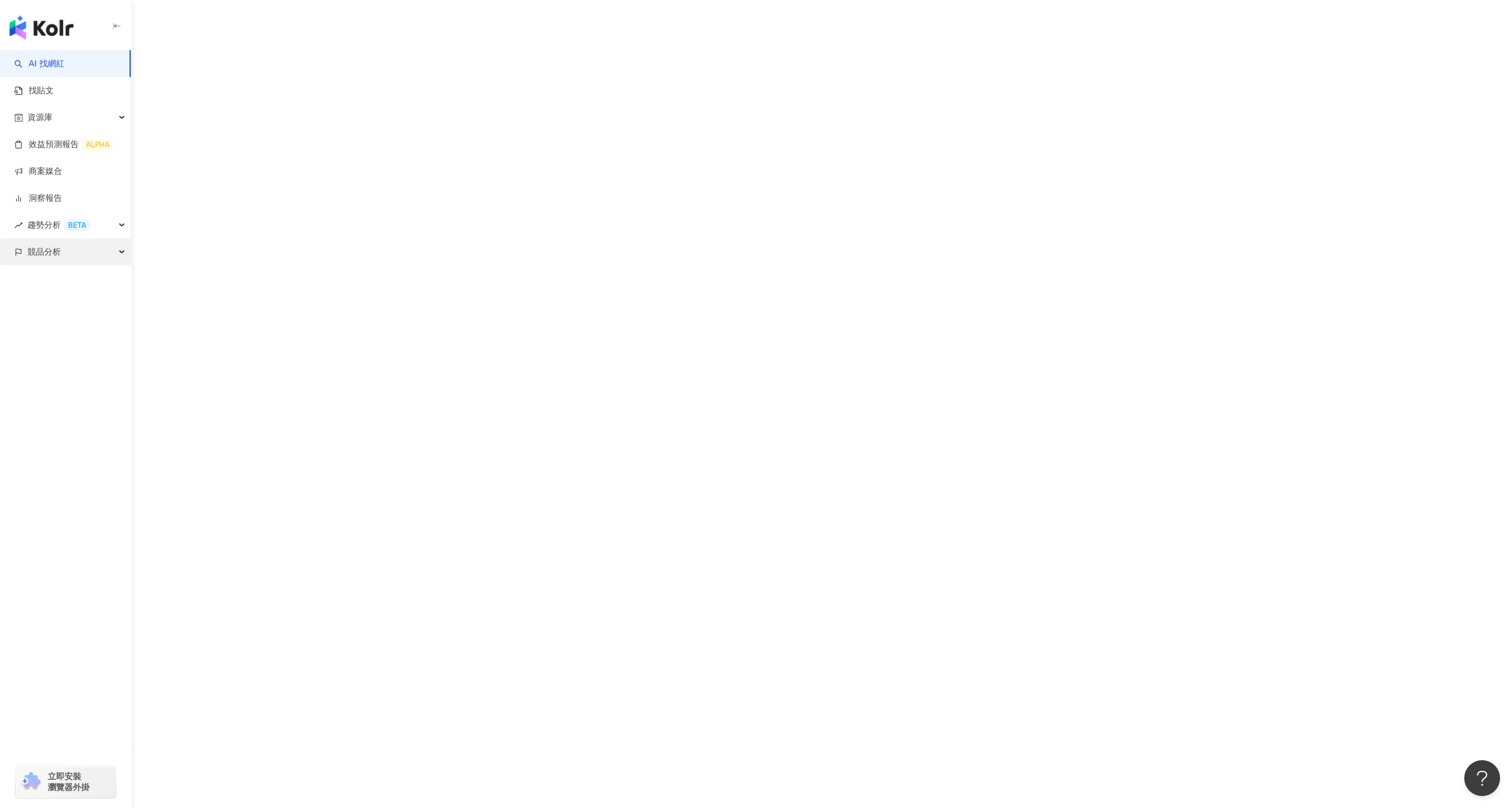
click at [112, 254] on div "競品分析" at bounding box center [66, 252] width 131 height 27
click at [79, 284] on link "品牌帳號分析" at bounding box center [54, 279] width 50 height 12
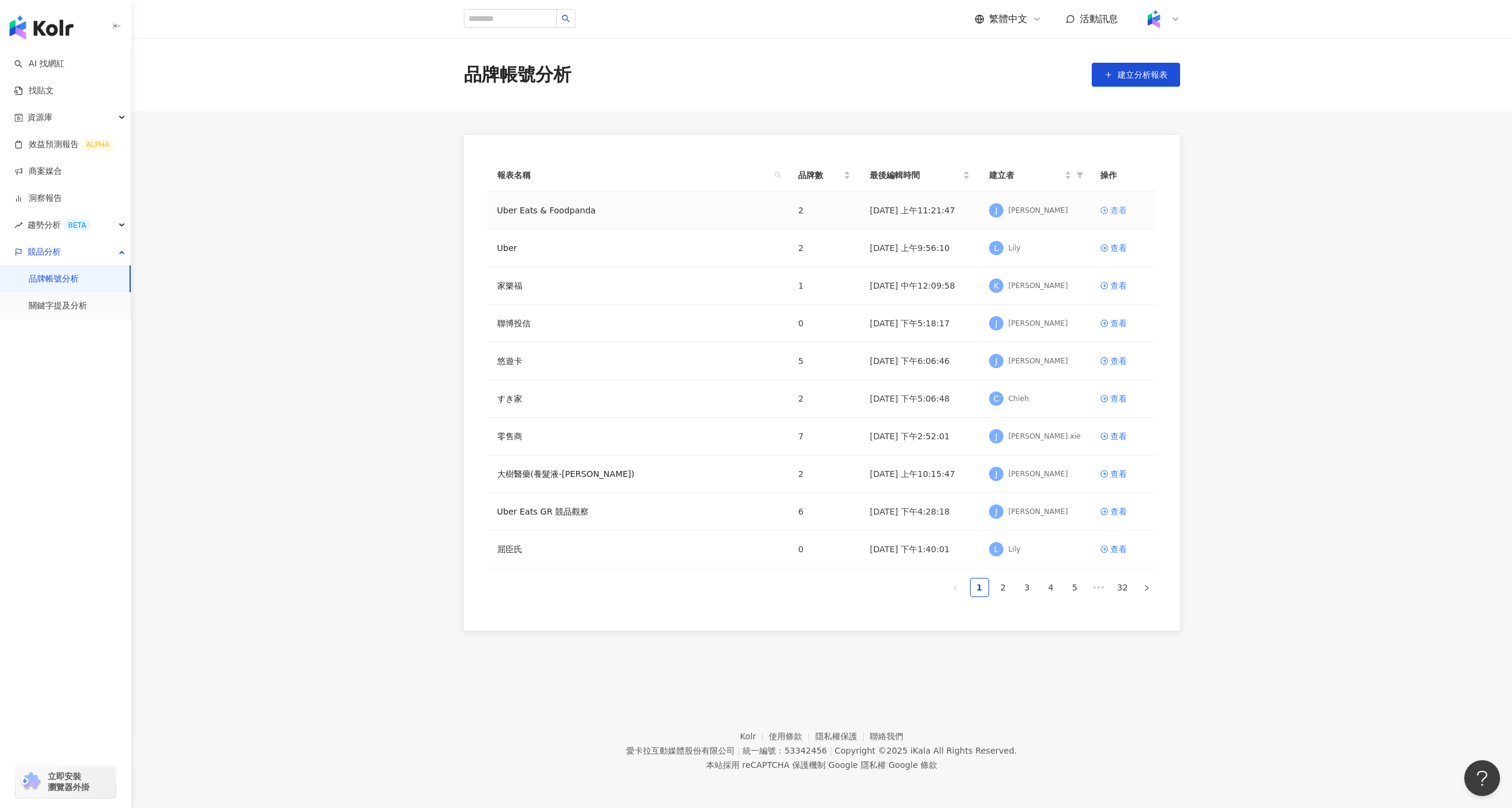
click at [1120, 213] on div "查看" at bounding box center [1118, 210] width 16 height 13
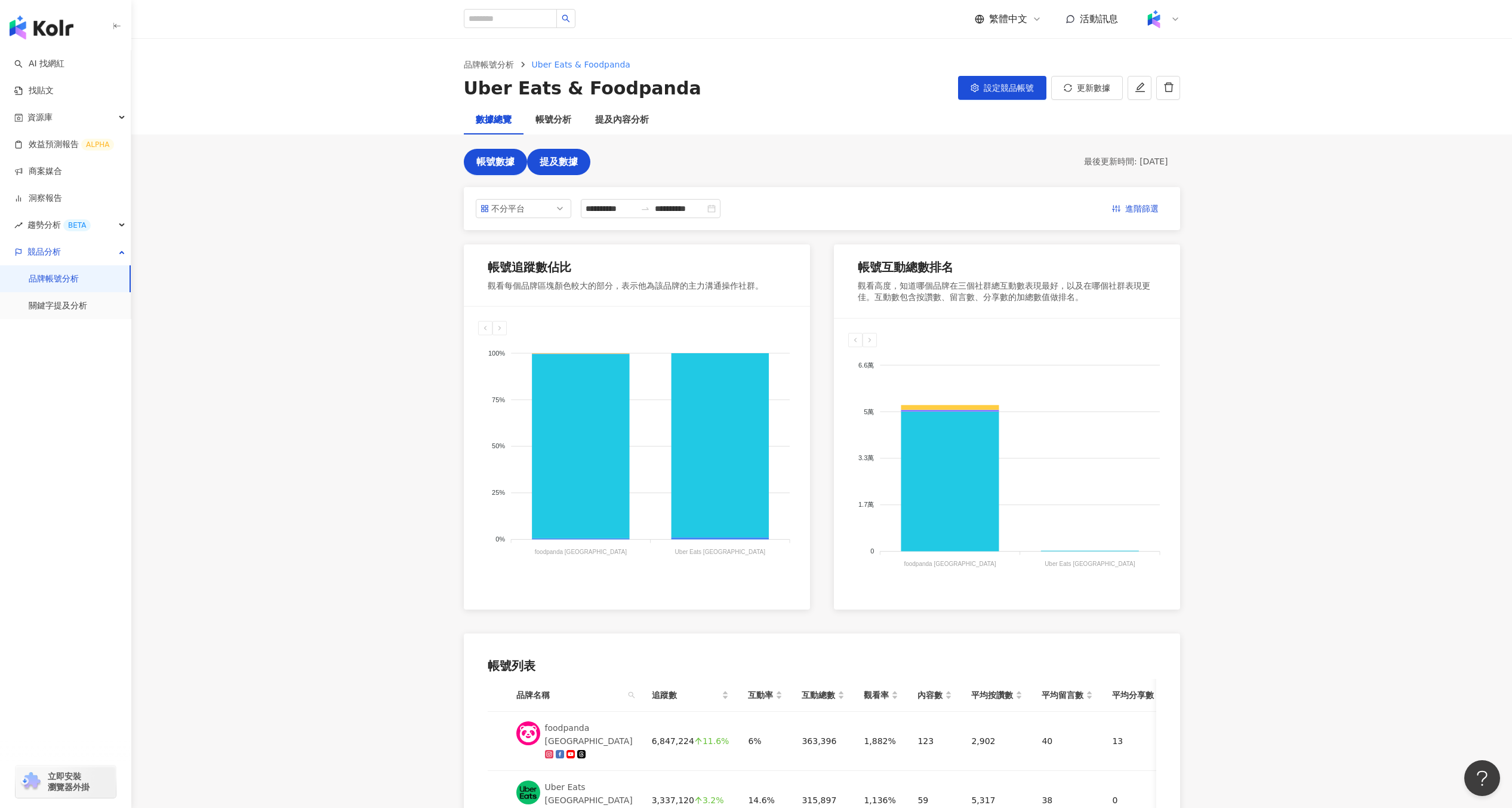
click at [566, 159] on span "提及數據" at bounding box center [559, 161] width 39 height 11
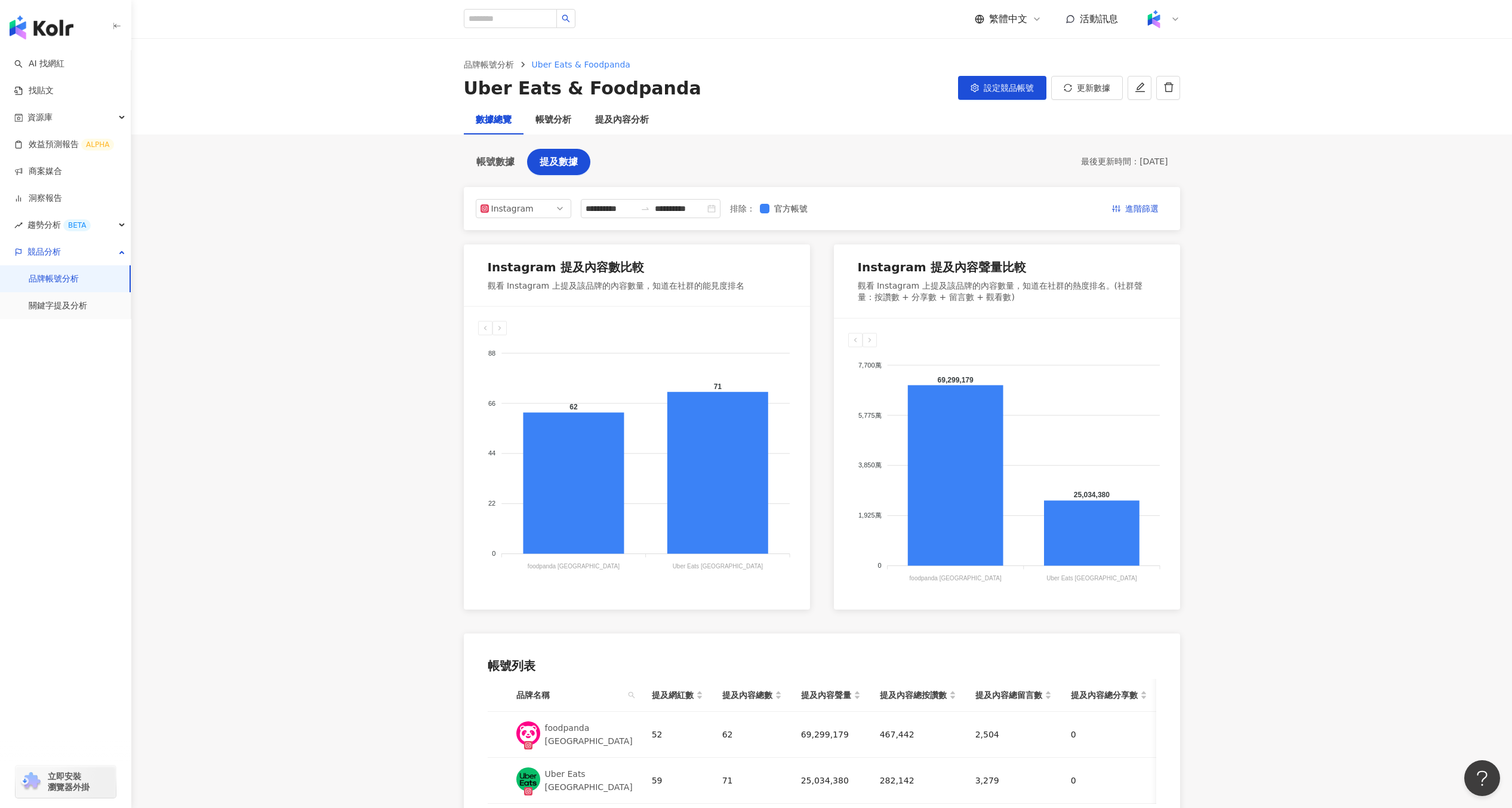
click at [86, 329] on div "button" at bounding box center [66, 359] width 131 height 79
click at [87, 308] on link "關鍵字提及分析" at bounding box center [58, 306] width 59 height 12
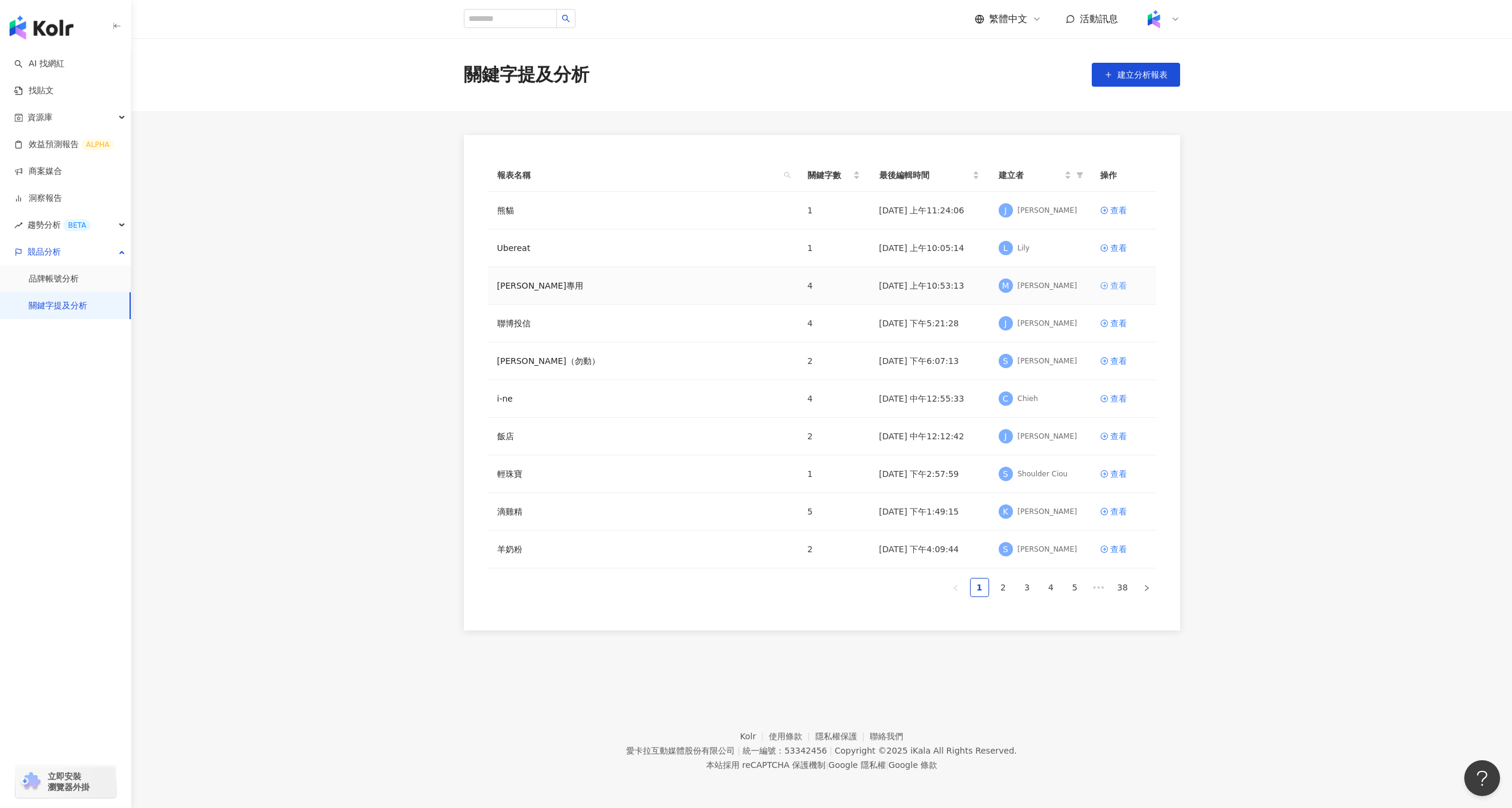
click at [1113, 283] on div "查看" at bounding box center [1118, 285] width 16 height 13
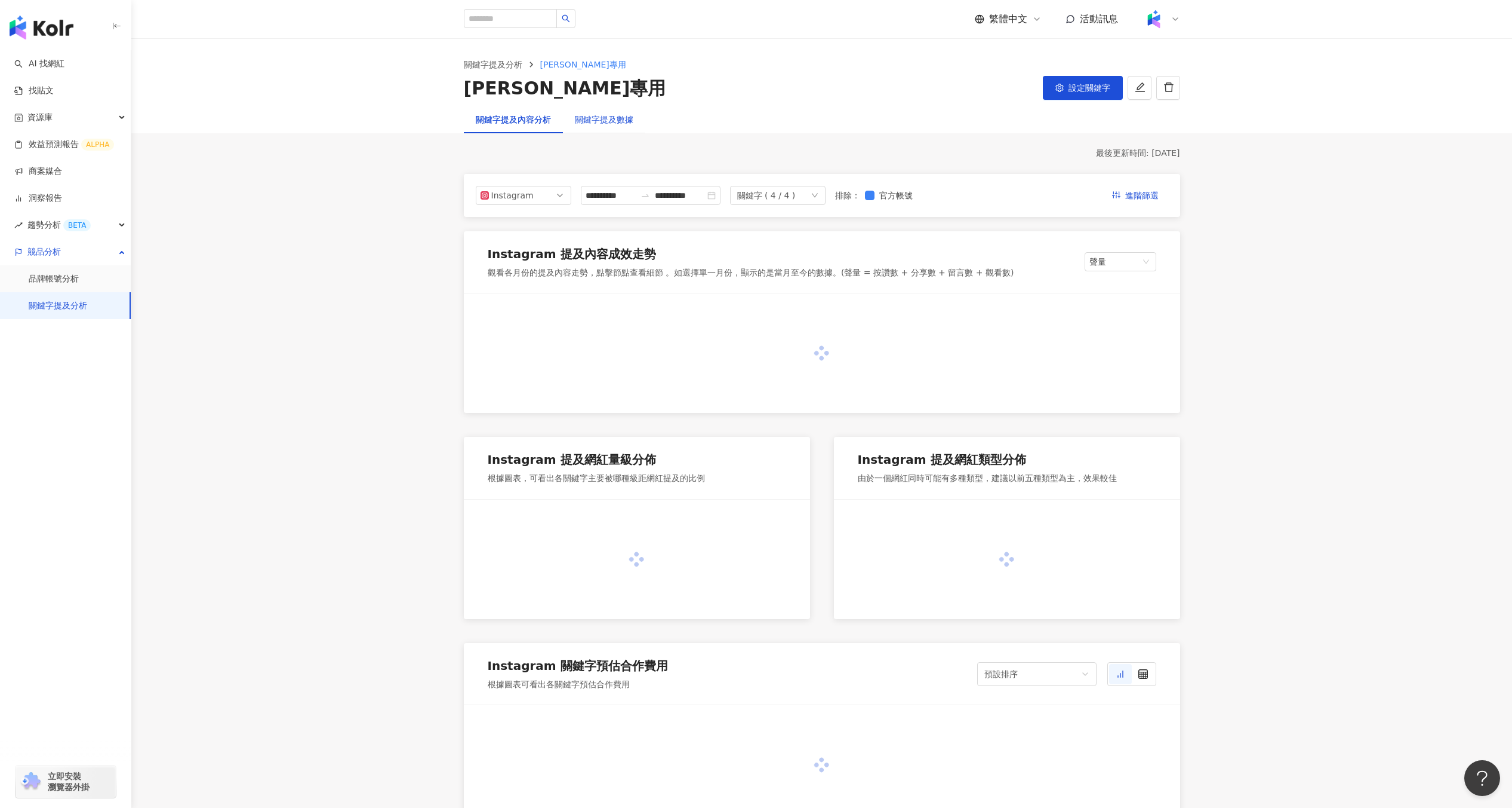
click at [604, 124] on div "關鍵字提及數據" at bounding box center [604, 120] width 59 height 13
